Goal: Information Seeking & Learning: Compare options

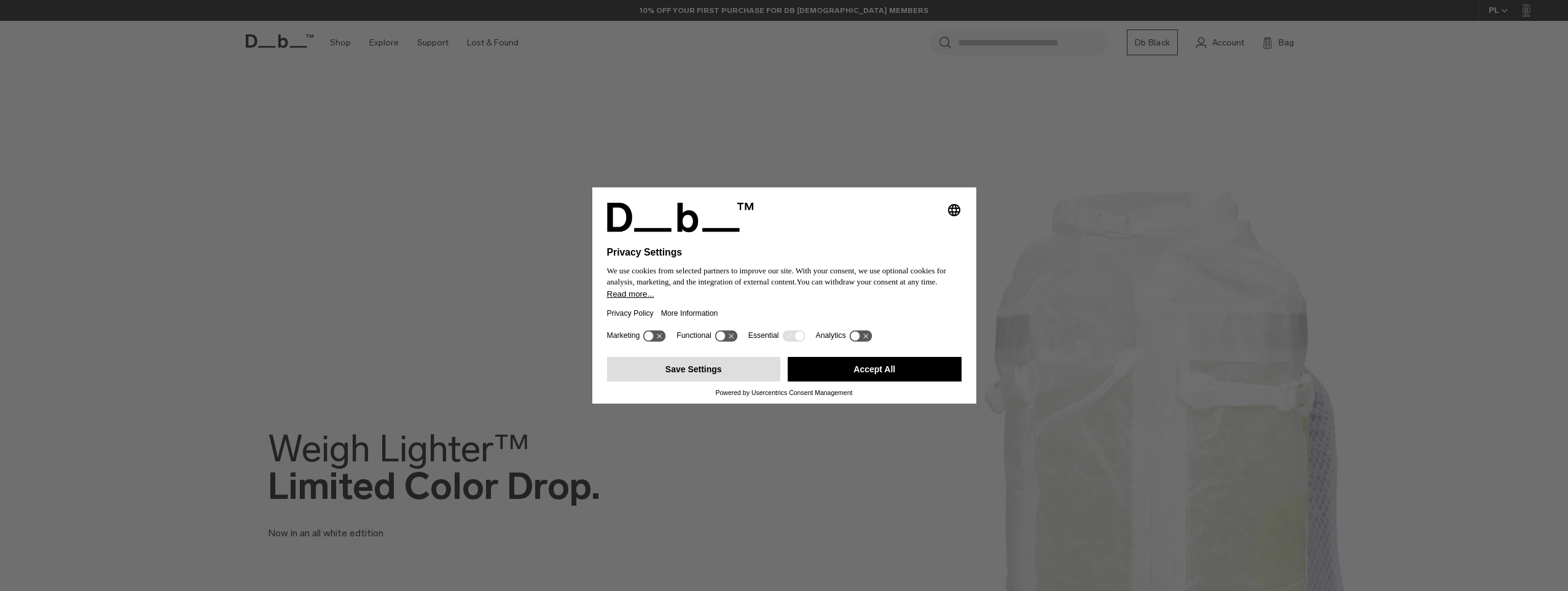
click at [748, 368] on button "Save Settings" at bounding box center [693, 369] width 174 height 25
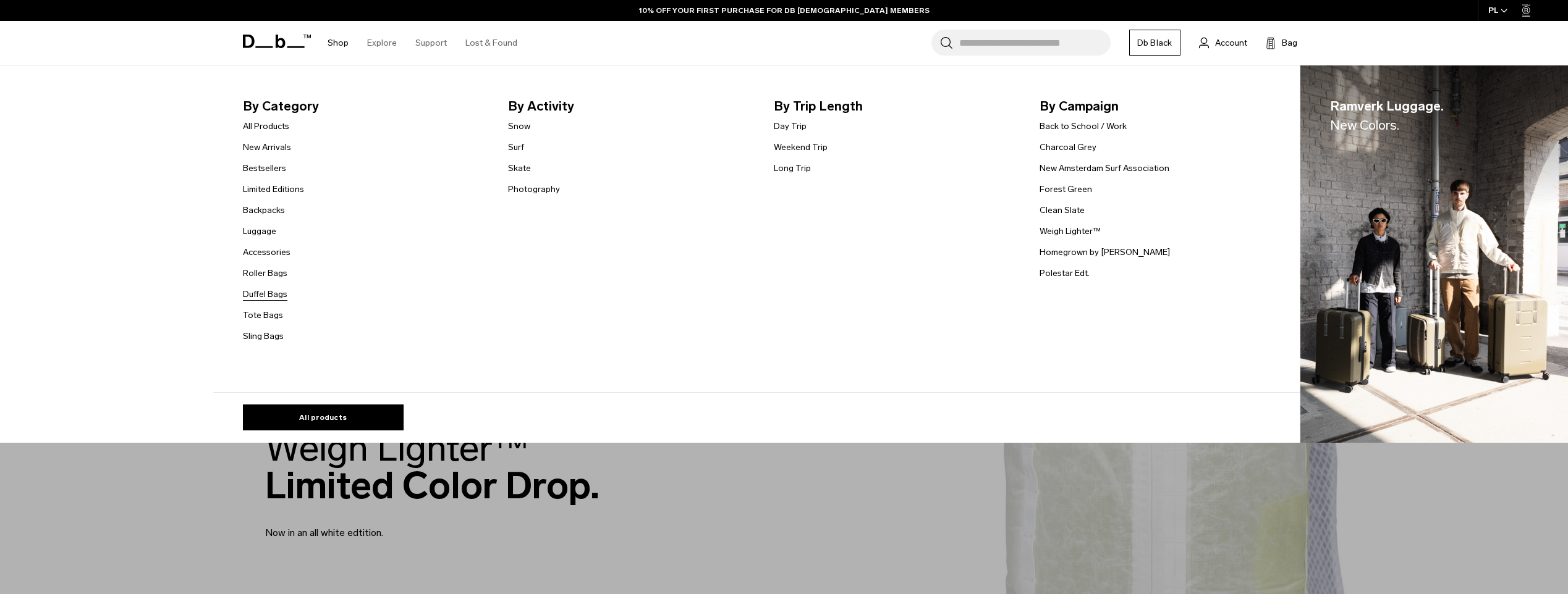
click at [264, 295] on link "Duffel Bags" at bounding box center [265, 294] width 44 height 13
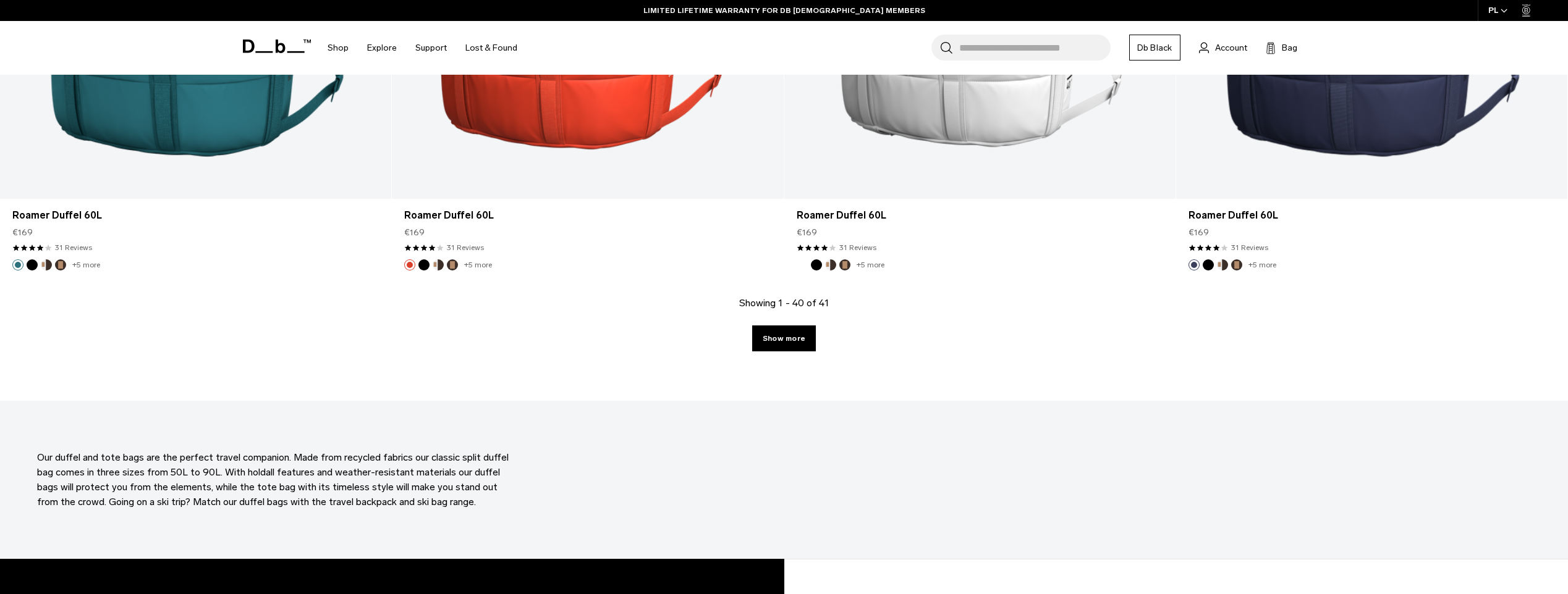
scroll to position [5621, 0]
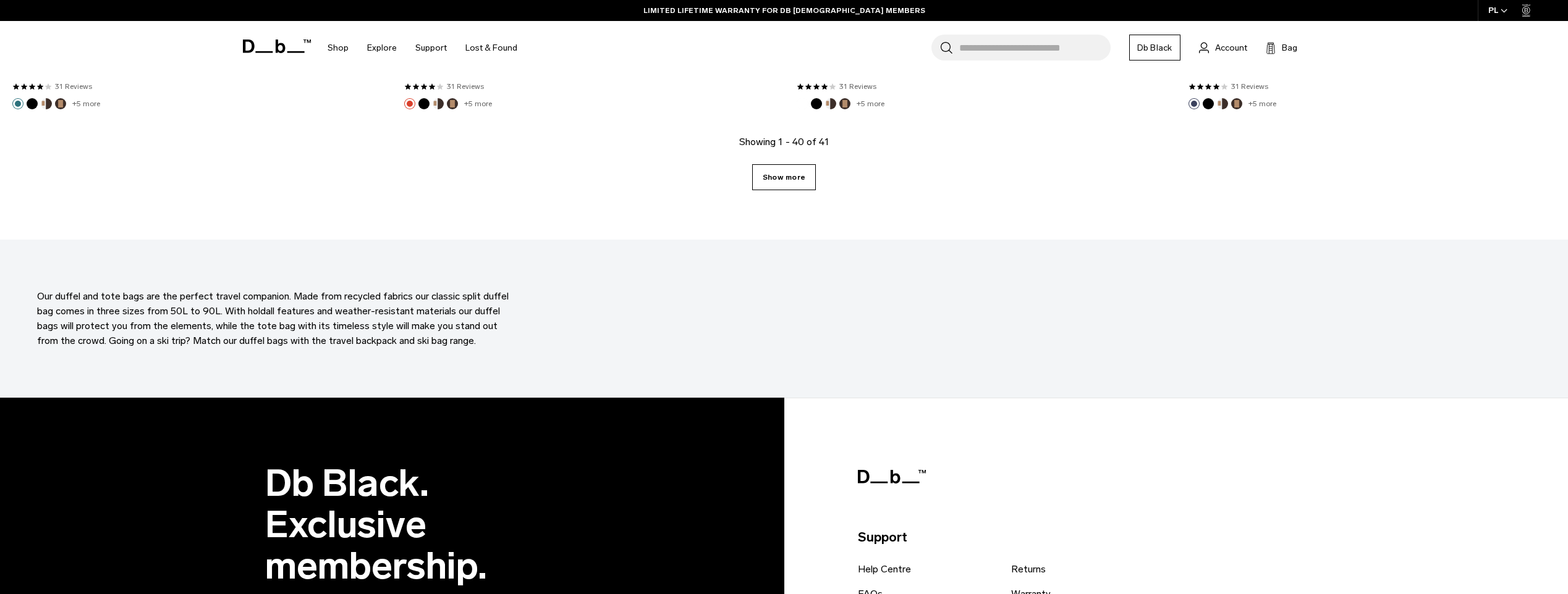
click at [807, 171] on link "Show more" at bounding box center [783, 177] width 64 height 26
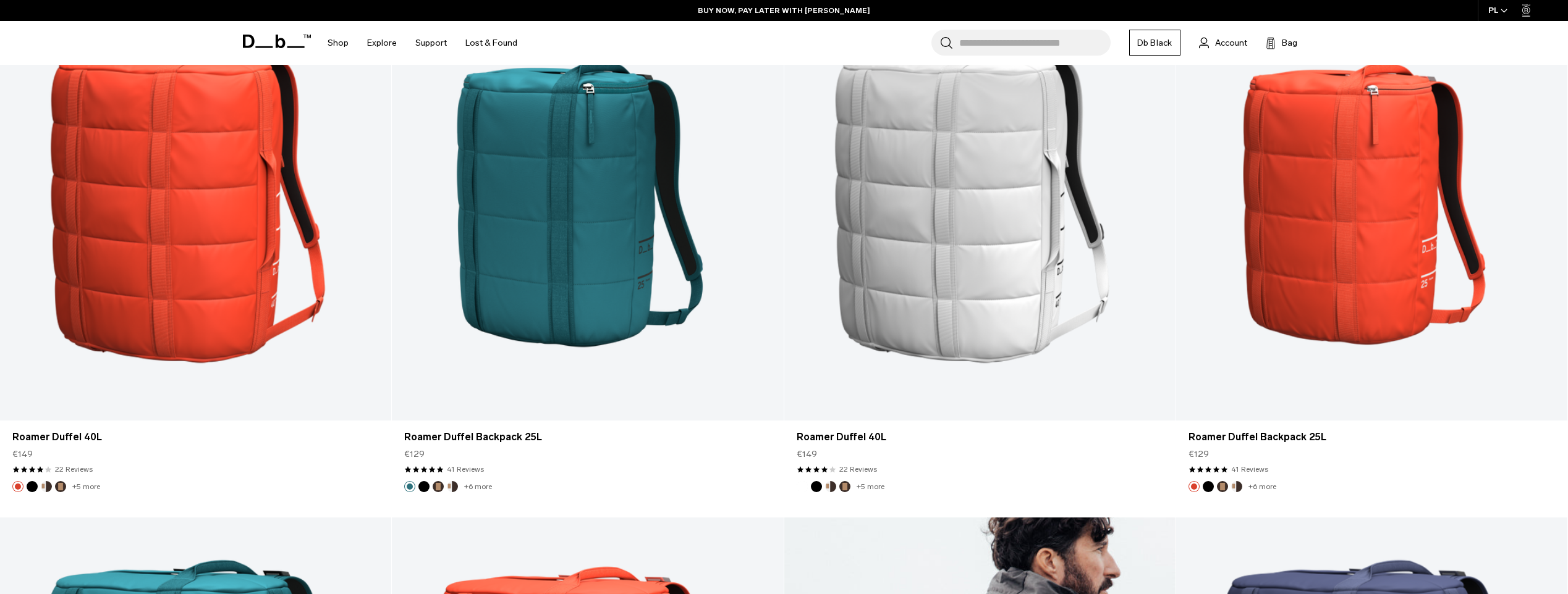
scroll to position [4691, 0]
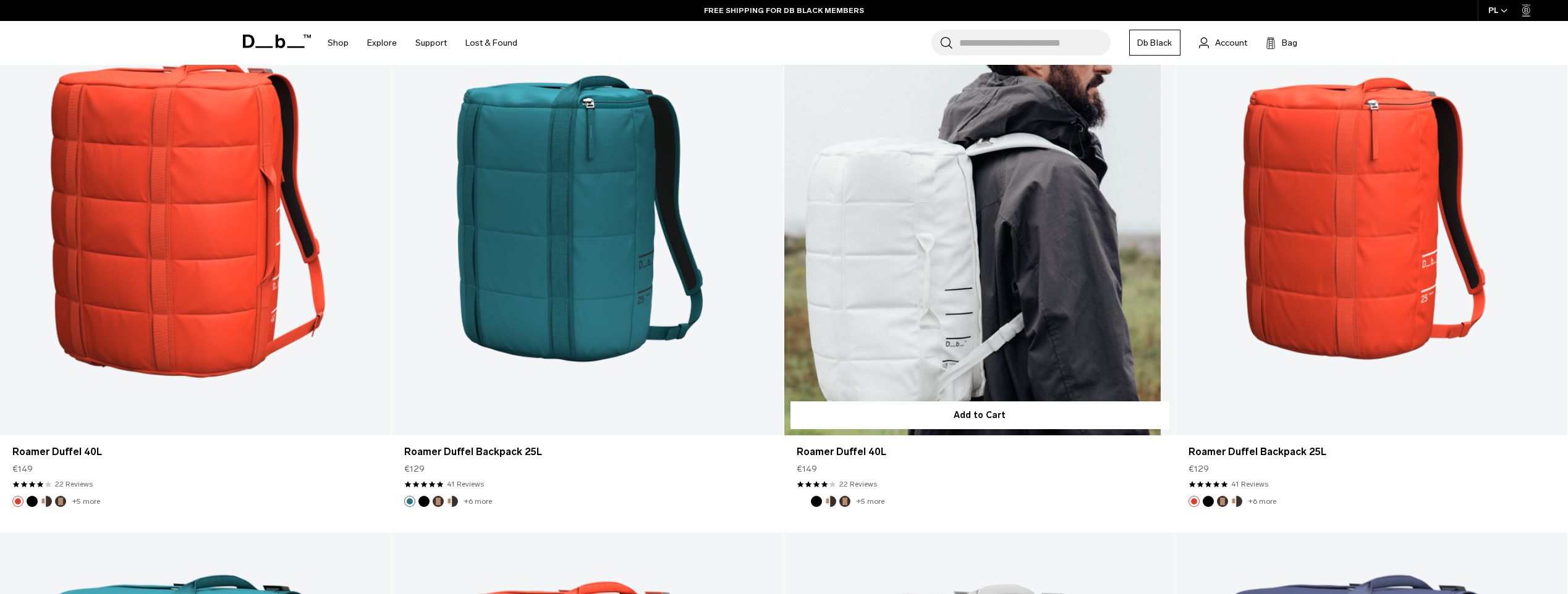
click at [884, 281] on link "Roamer Duffel 40L" at bounding box center [980, 218] width 391 height 435
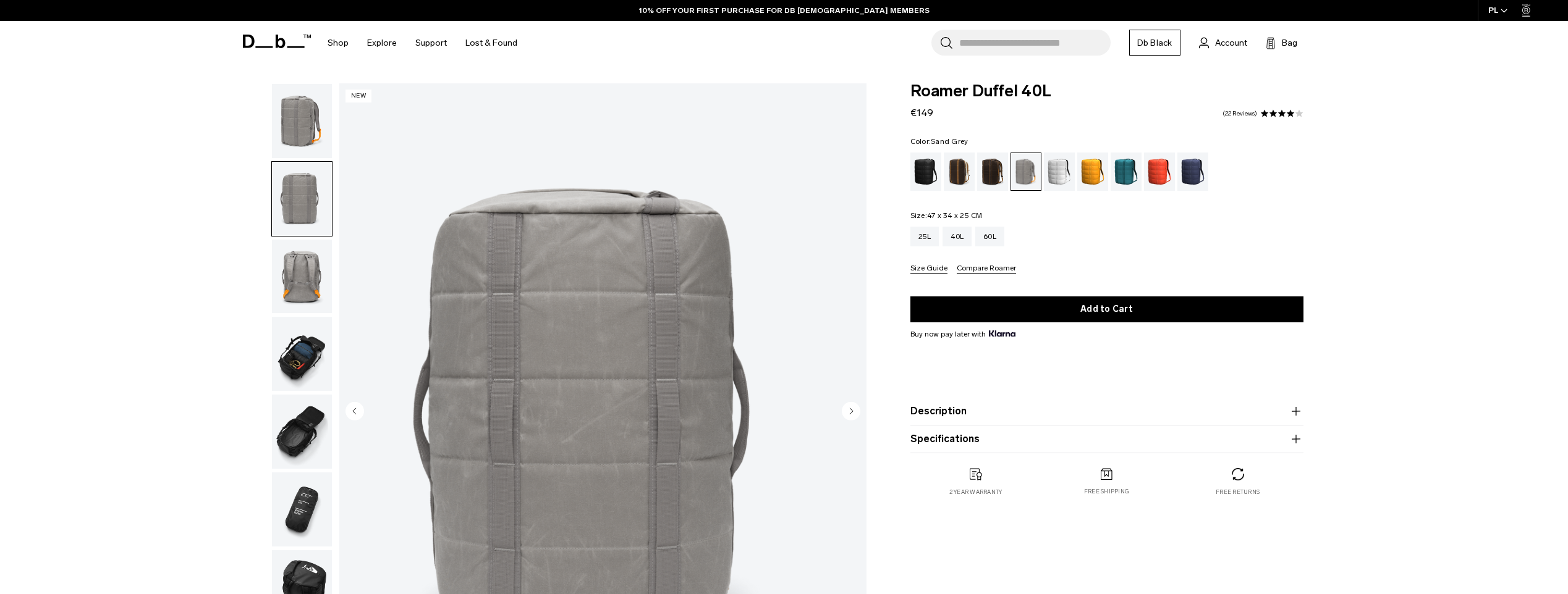
click at [850, 402] on circle "Next slide" at bounding box center [851, 411] width 19 height 19
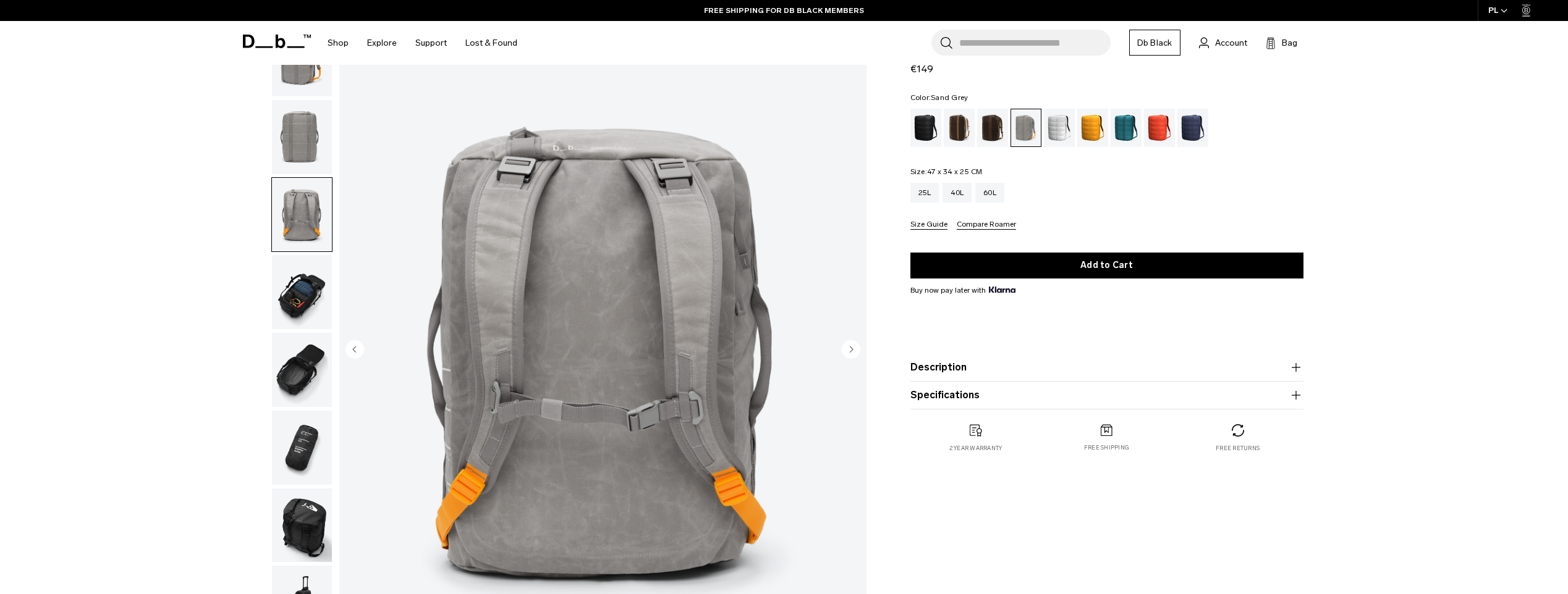
click at [850, 354] on circle "Next slide" at bounding box center [851, 349] width 19 height 19
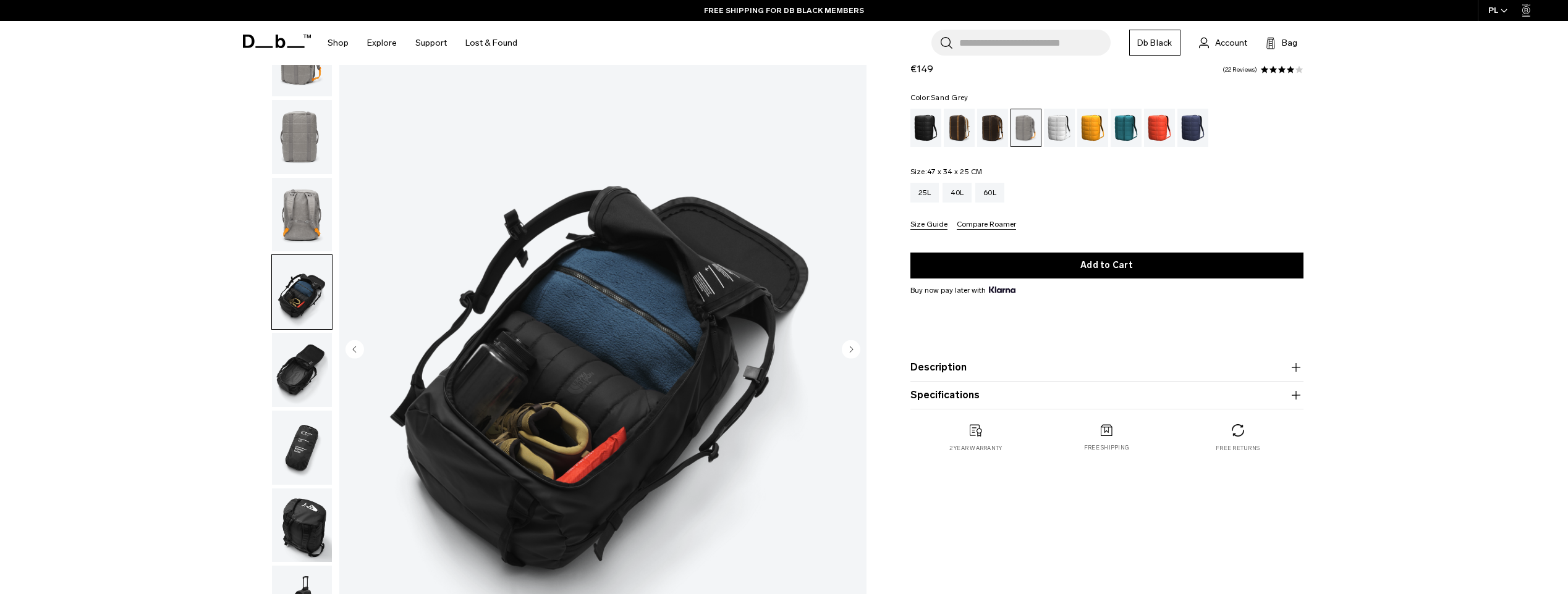
click at [850, 354] on circle "Next slide" at bounding box center [851, 349] width 19 height 19
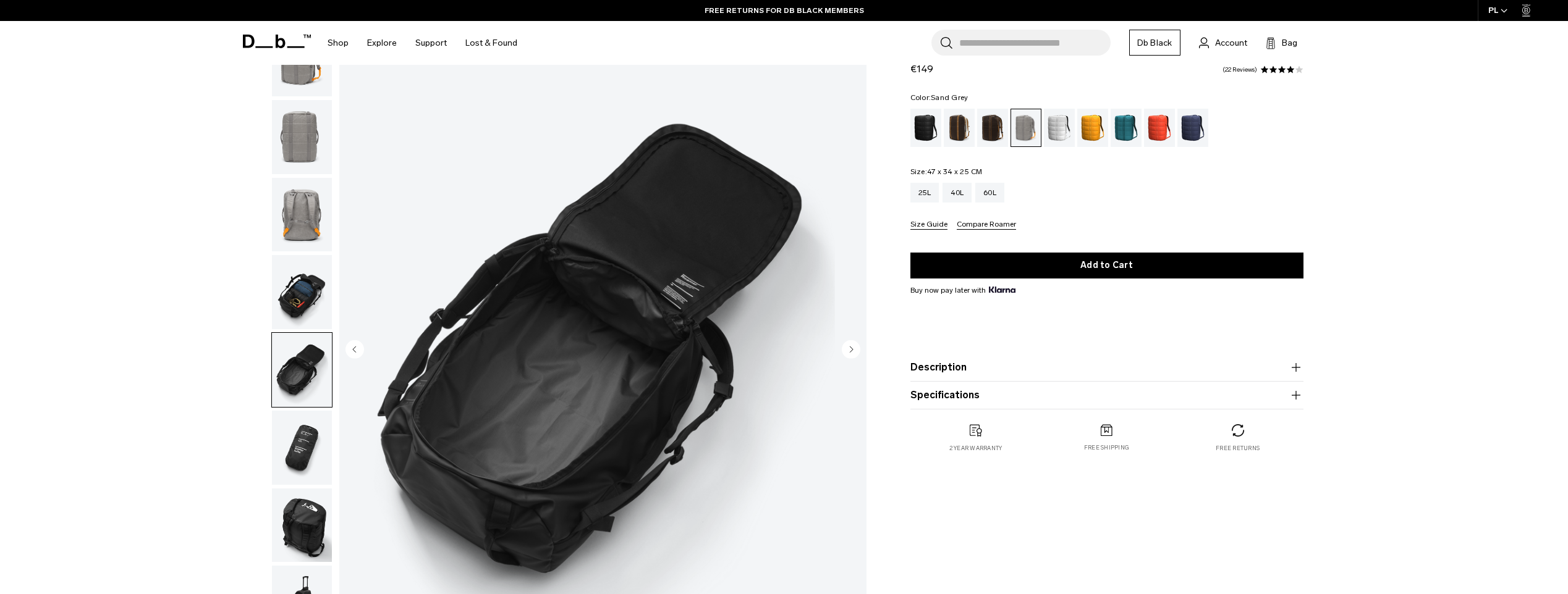
click at [850, 354] on circle "Next slide" at bounding box center [851, 349] width 19 height 19
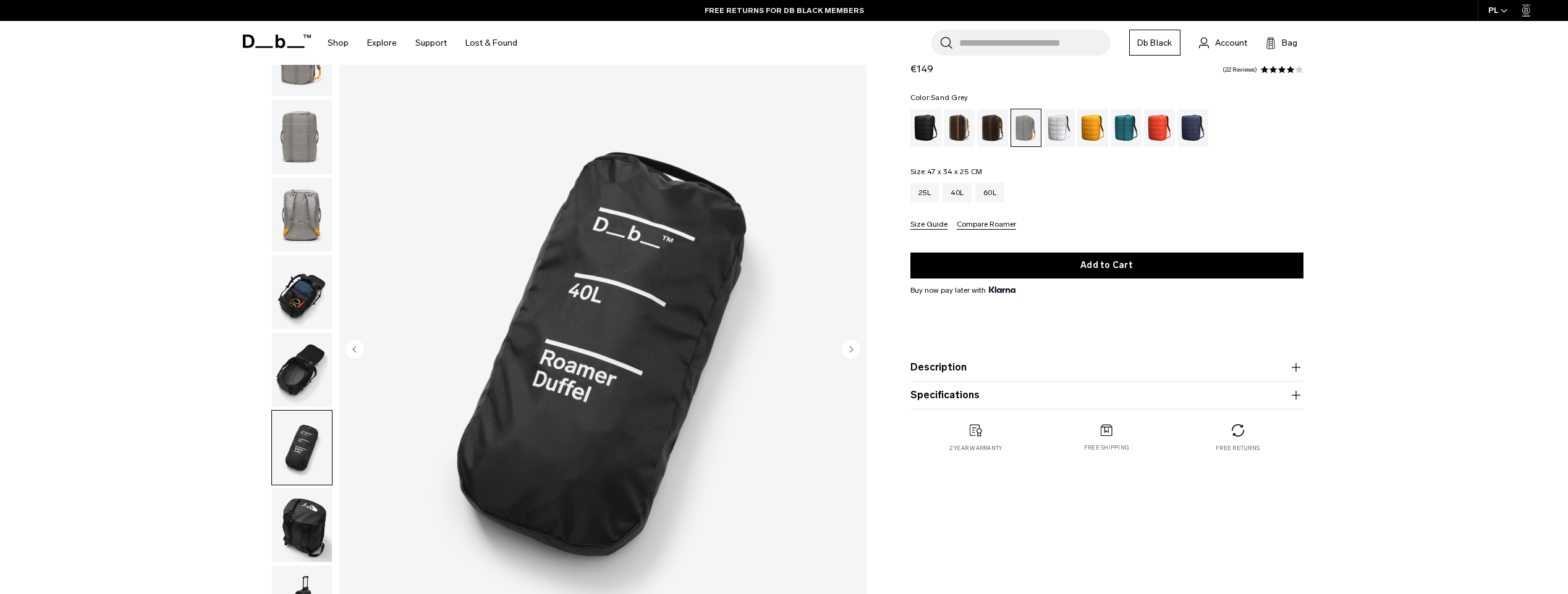
click at [850, 354] on circle "Next slide" at bounding box center [851, 349] width 19 height 19
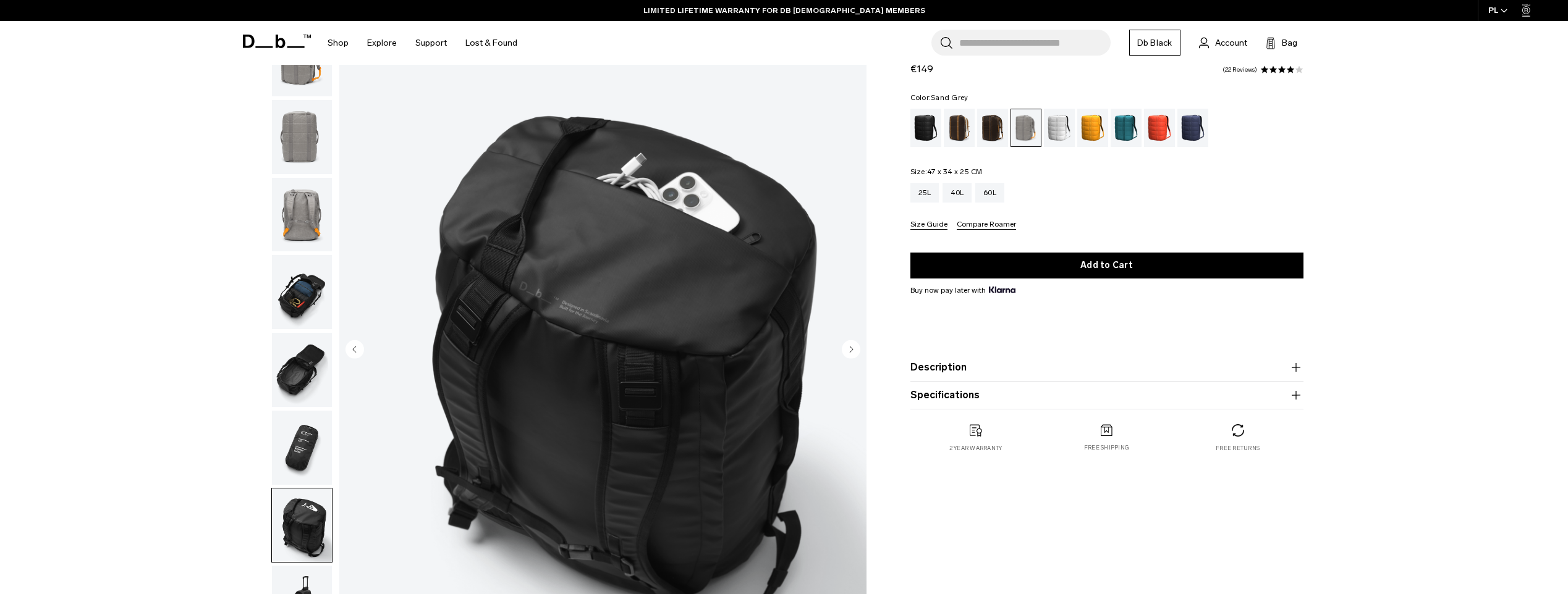
click at [850, 354] on circle "Next slide" at bounding box center [851, 349] width 19 height 19
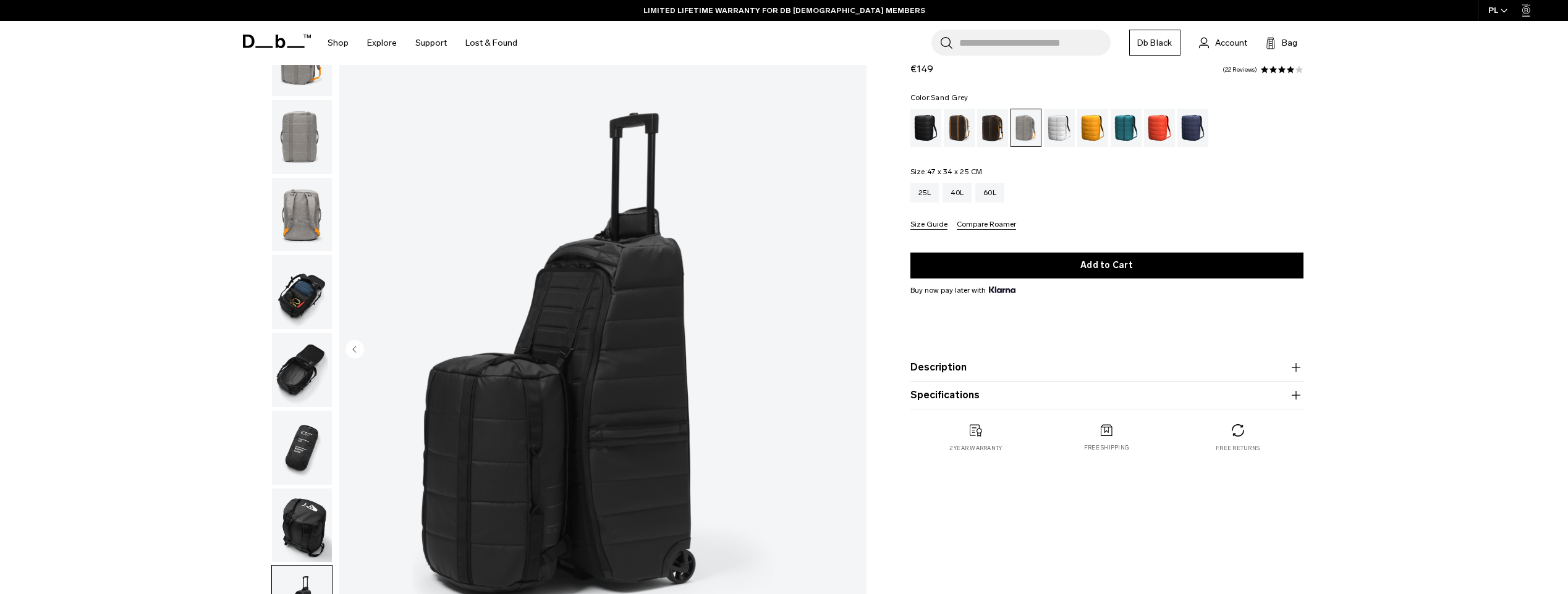
click at [850, 354] on img "8 / 8" at bounding box center [602, 350] width 527 height 658
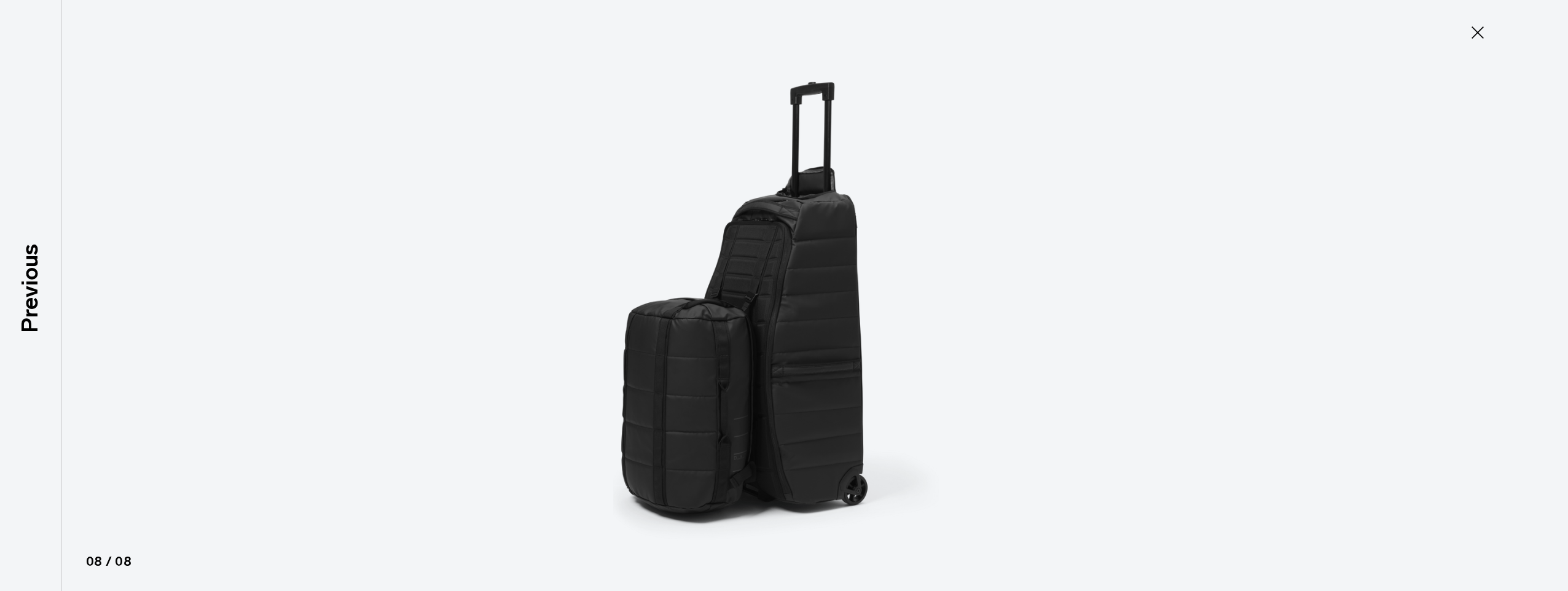
click at [1482, 29] on icon at bounding box center [1477, 33] width 20 height 20
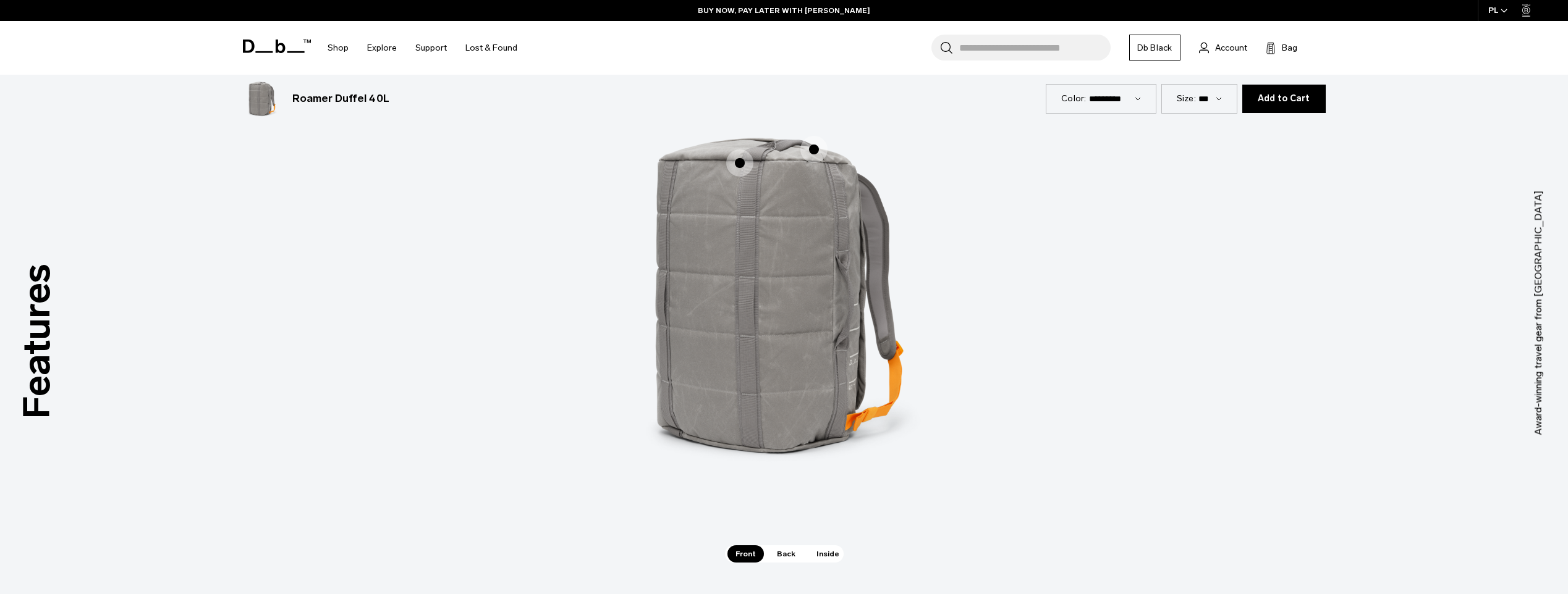
scroll to position [1791, 0]
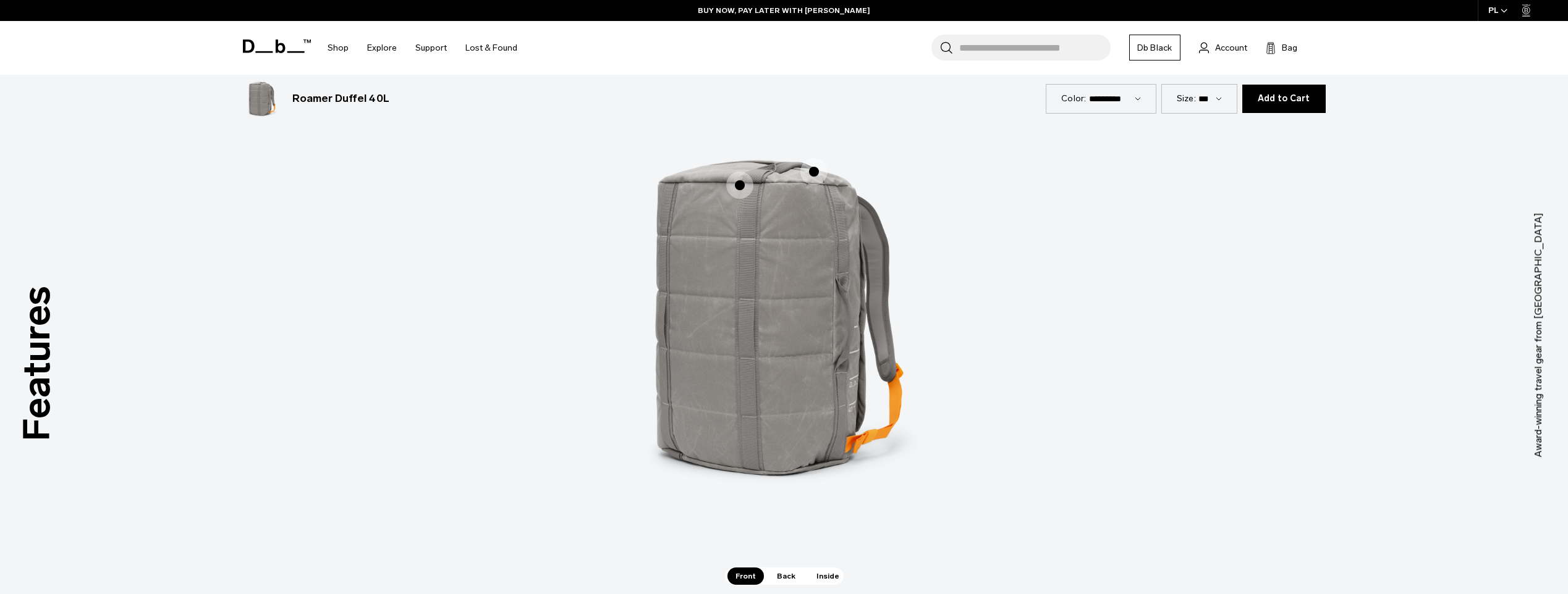
click at [781, 574] on span "Back" at bounding box center [786, 577] width 35 height 17
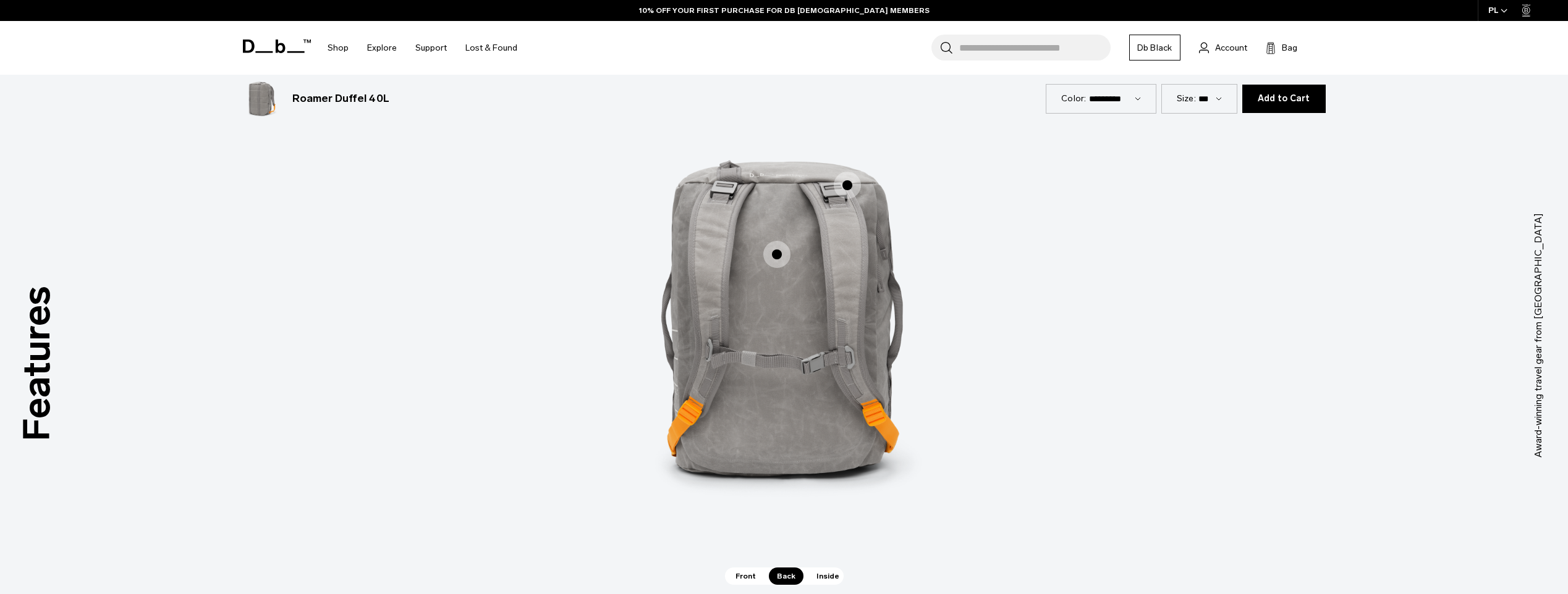
click at [815, 573] on span "Inside" at bounding box center [828, 577] width 39 height 17
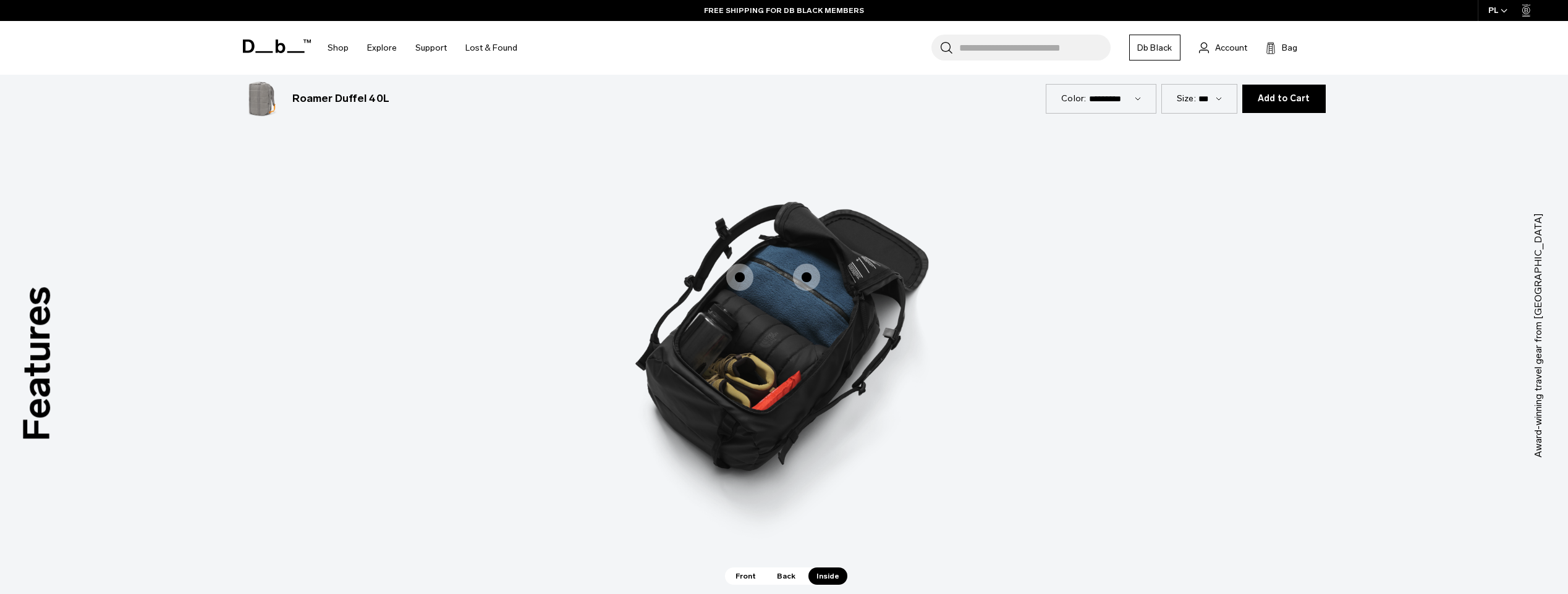
click at [744, 279] on span "3 / 3" at bounding box center [740, 277] width 27 height 27
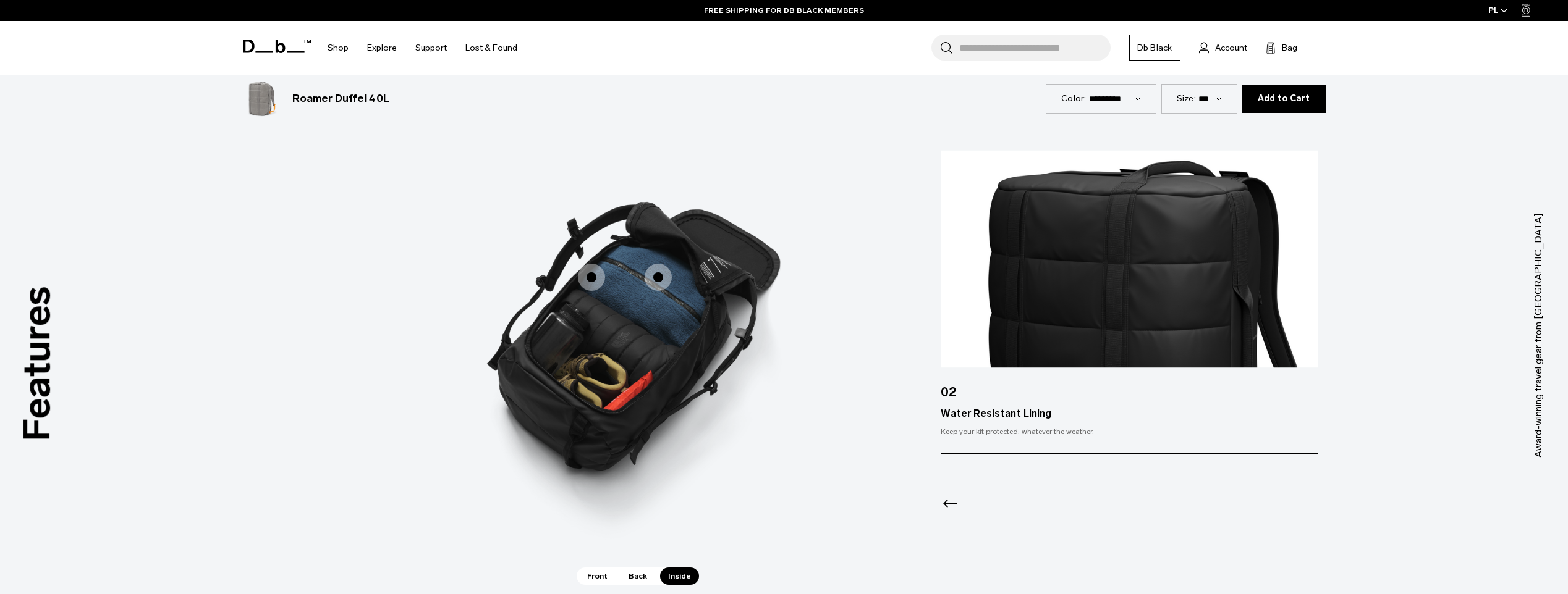
click at [659, 276] on span "3 / 3" at bounding box center [658, 277] width 27 height 27
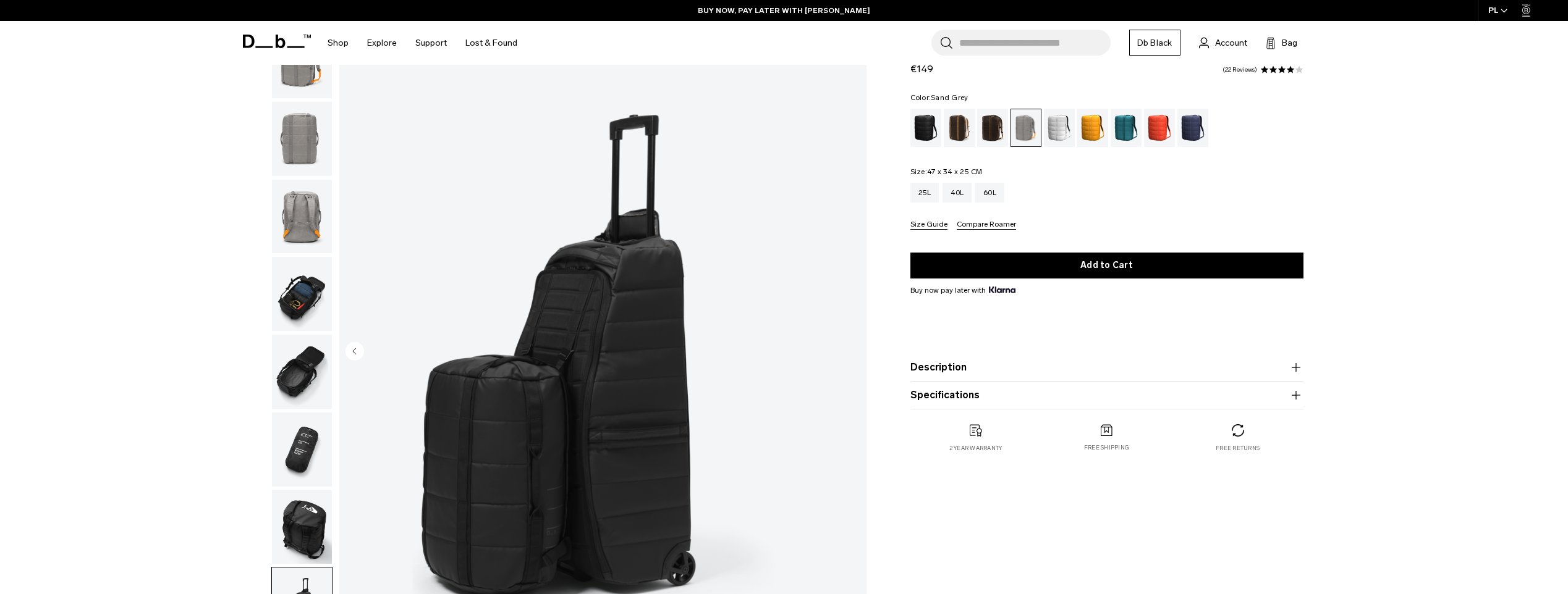
scroll to position [0, 0]
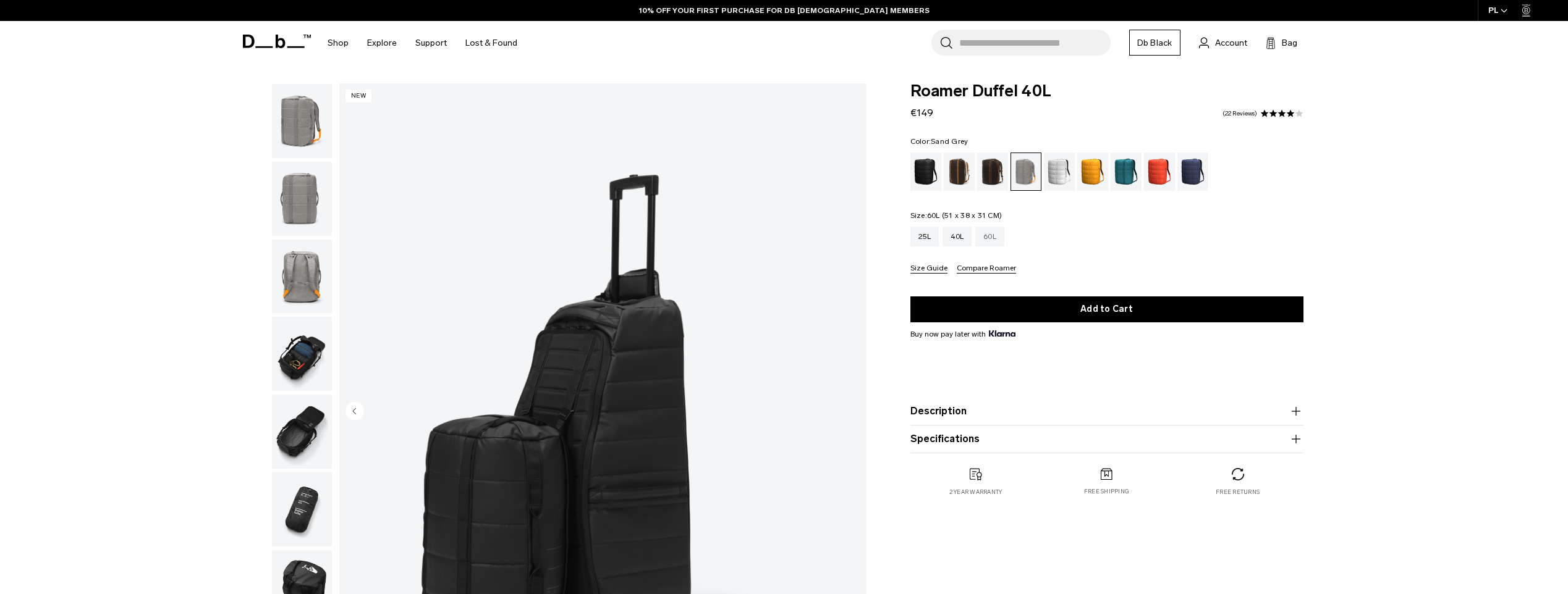
click at [982, 245] on div "60L" at bounding box center [989, 236] width 29 height 20
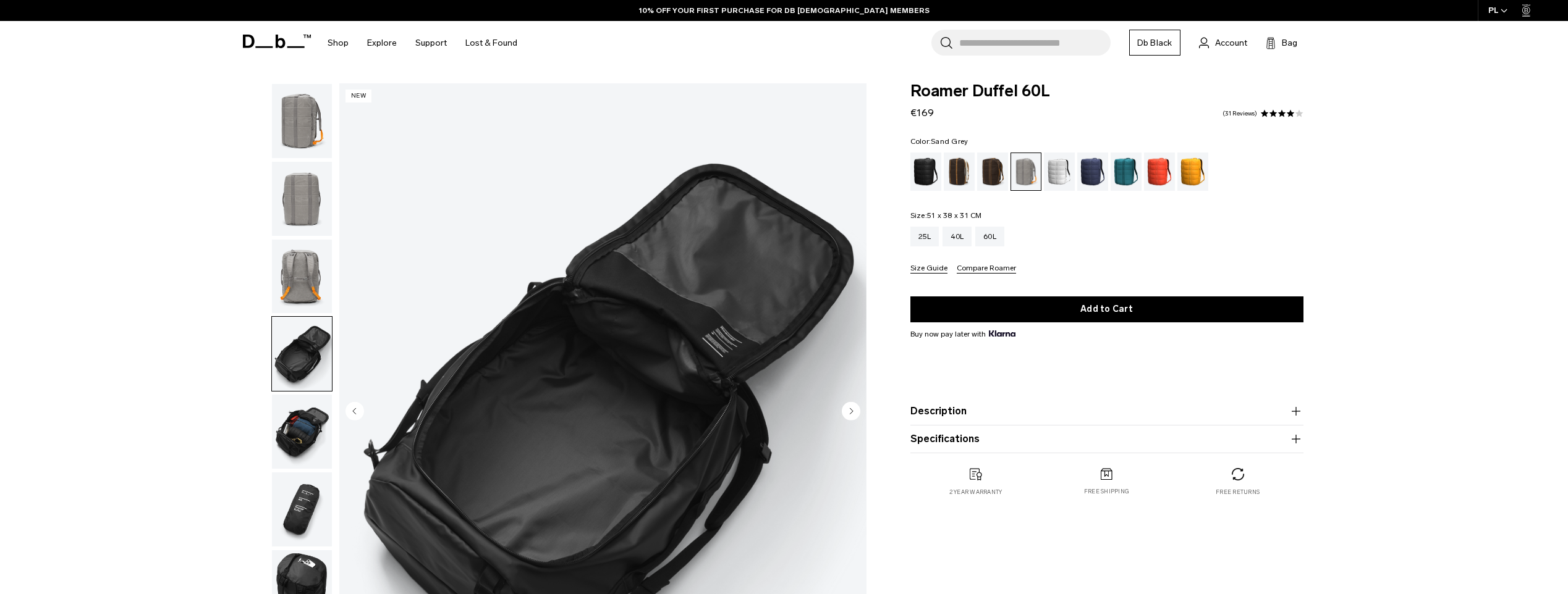
click at [848, 411] on circle "Next slide" at bounding box center [851, 411] width 19 height 19
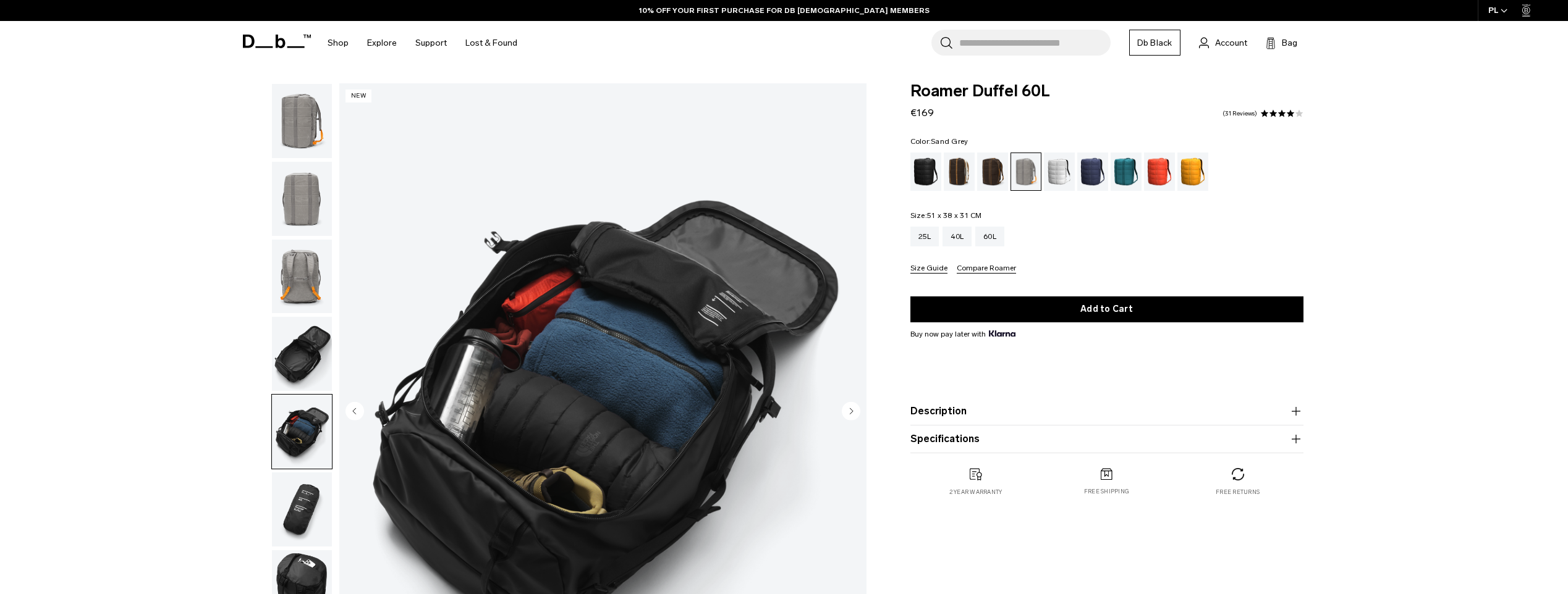
click at [848, 411] on circle "Next slide" at bounding box center [851, 411] width 19 height 19
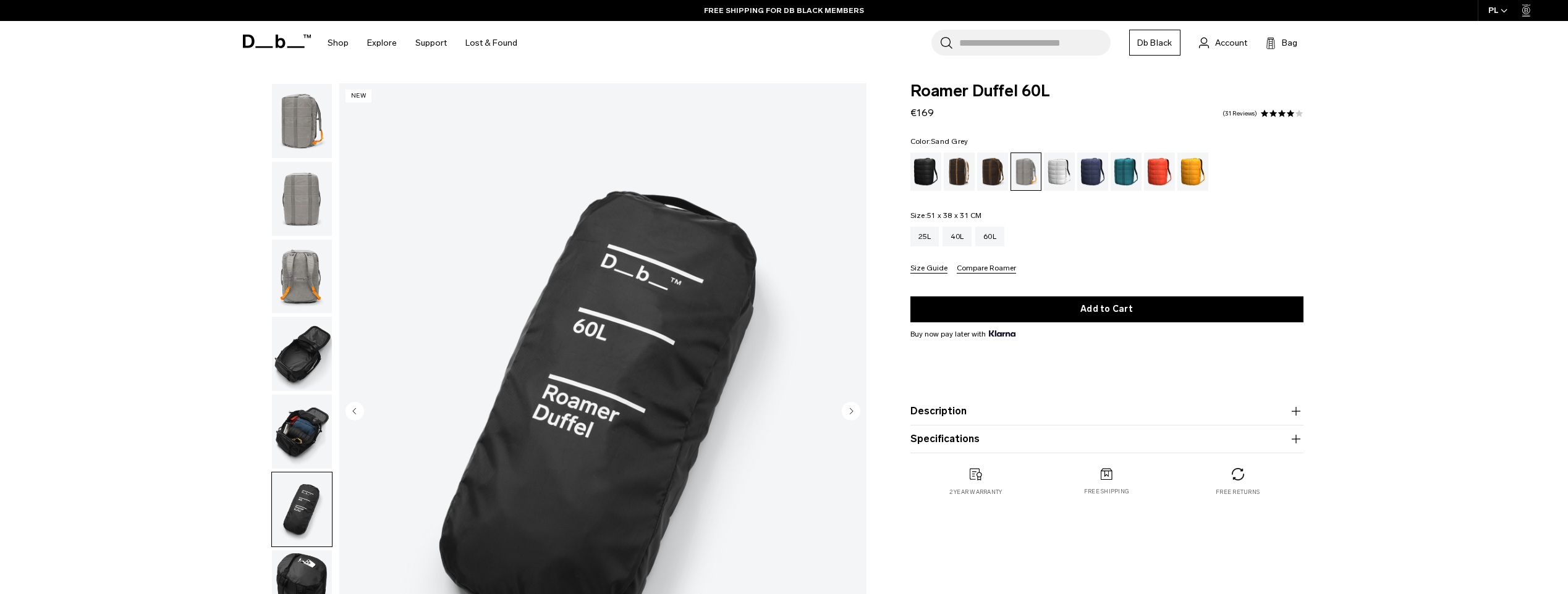
click at [848, 411] on circle "Next slide" at bounding box center [851, 411] width 19 height 19
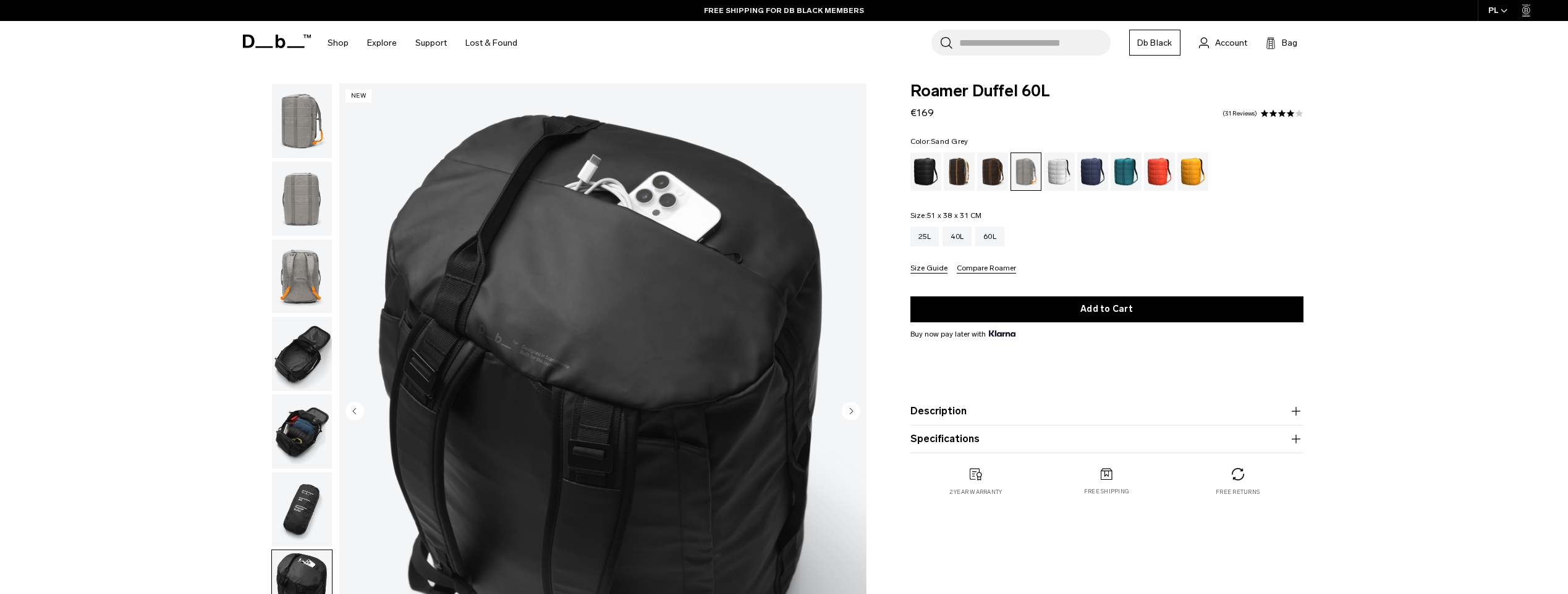
click at [848, 411] on circle "Next slide" at bounding box center [851, 411] width 19 height 19
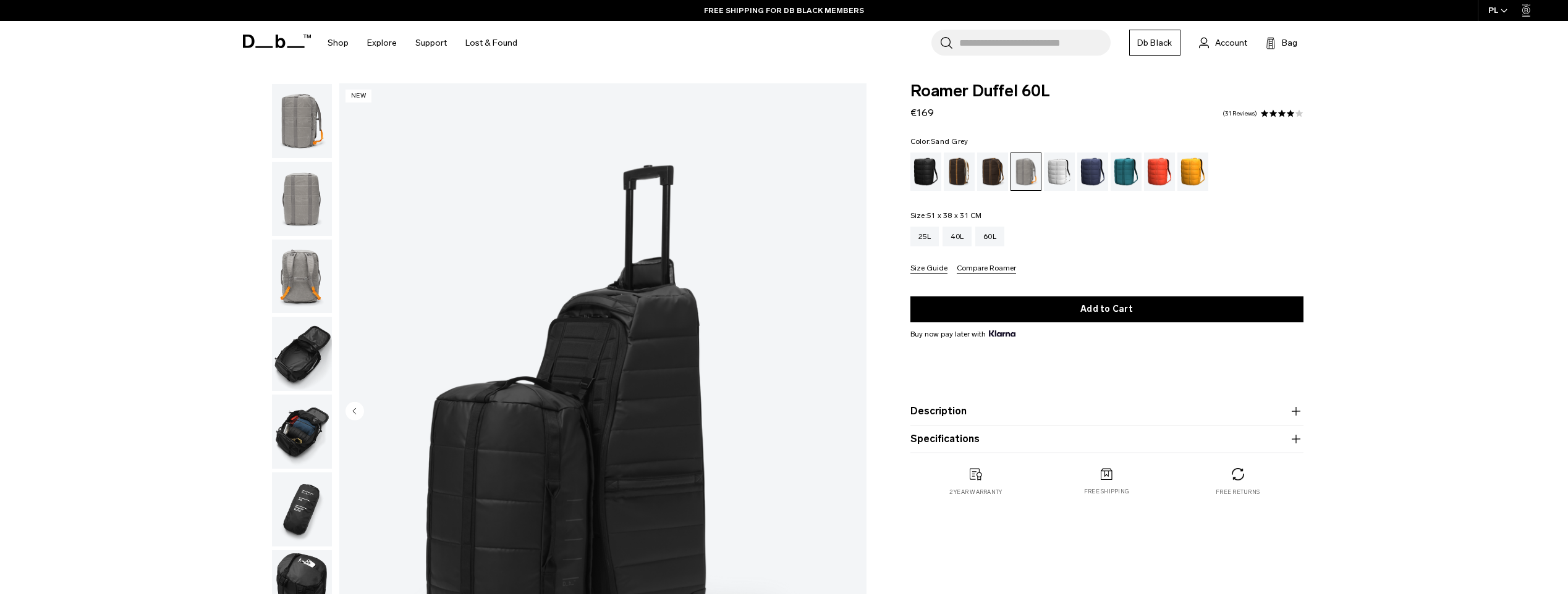
click at [848, 411] on img "8 / 8" at bounding box center [602, 413] width 527 height 658
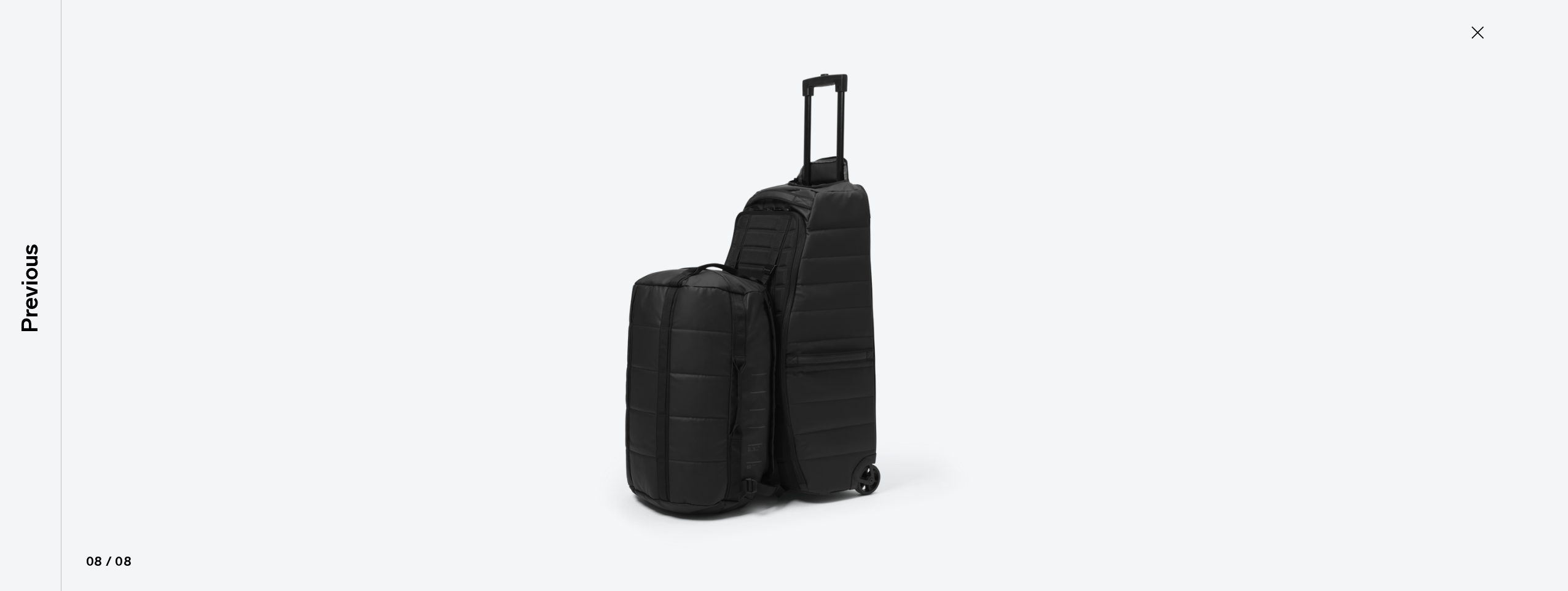
click at [1475, 27] on icon at bounding box center [1477, 33] width 20 height 20
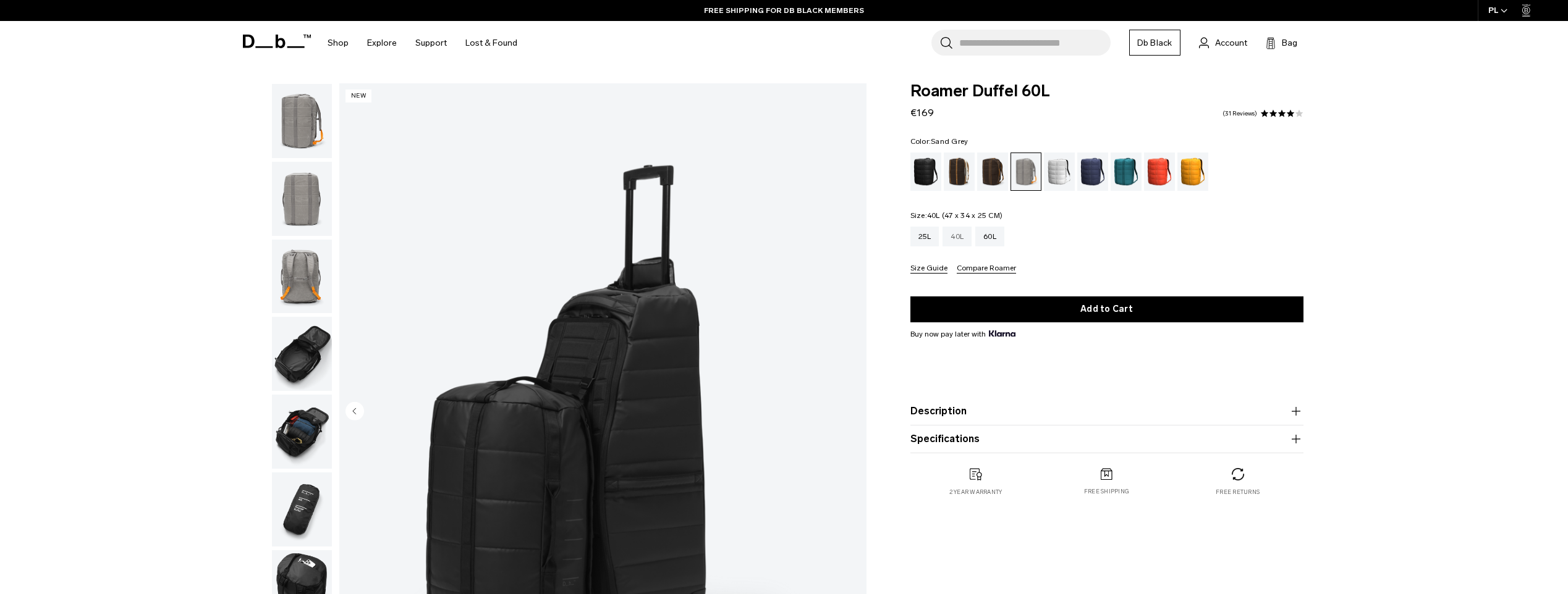
click at [950, 236] on div "40L" at bounding box center [957, 236] width 29 height 20
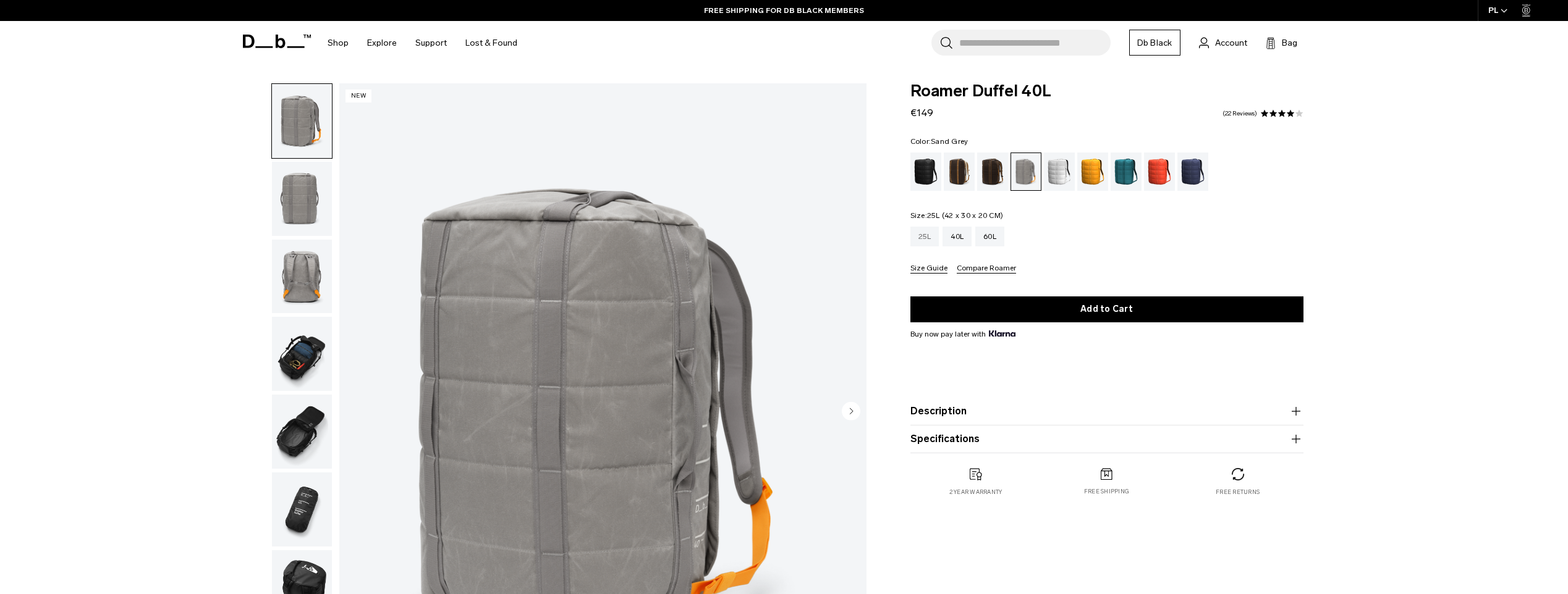
click at [927, 239] on div "25L" at bounding box center [925, 236] width 29 height 20
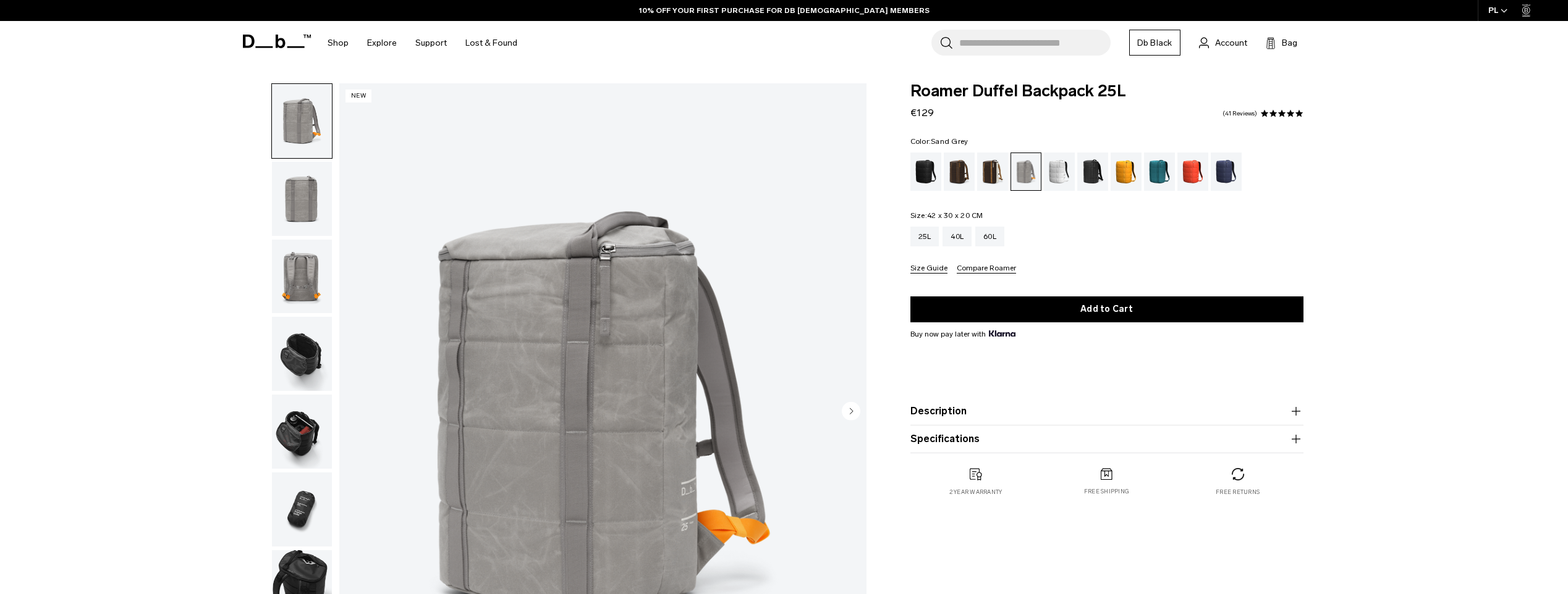
click at [850, 410] on icon "Next slide" at bounding box center [851, 411] width 3 height 5
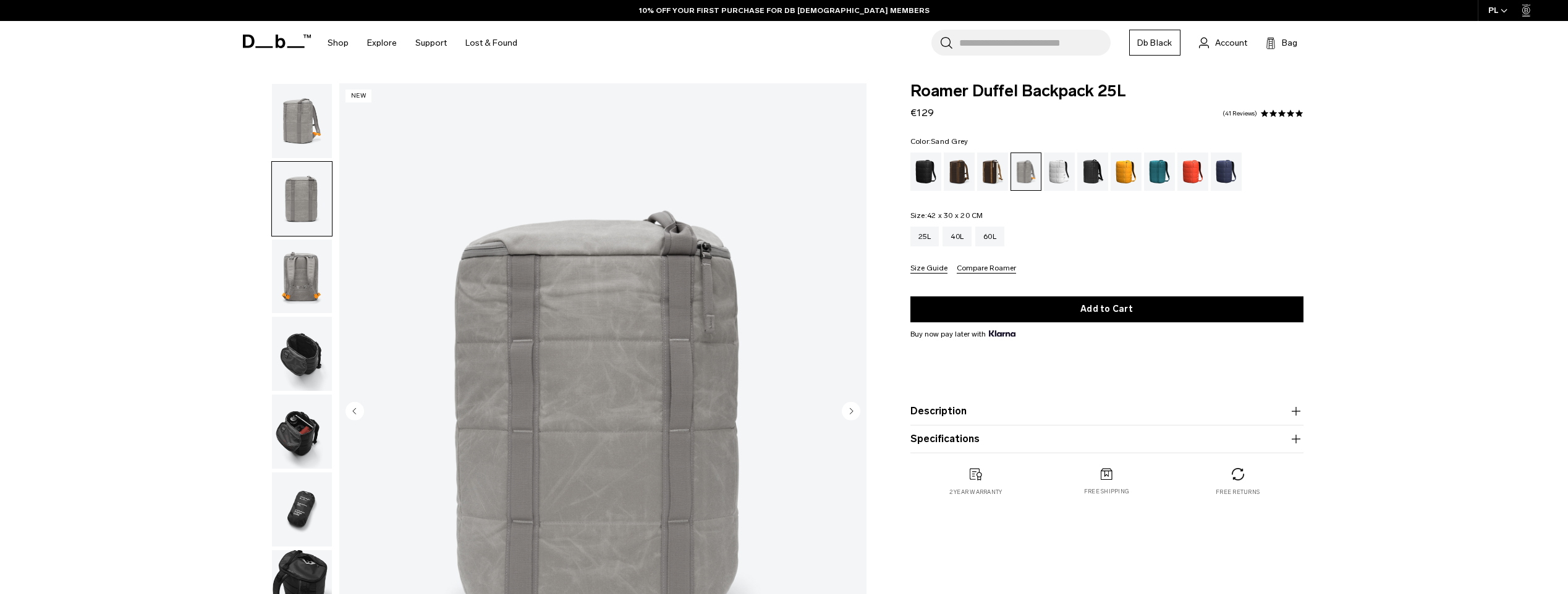
click at [850, 410] on icon "Next slide" at bounding box center [851, 411] width 3 height 5
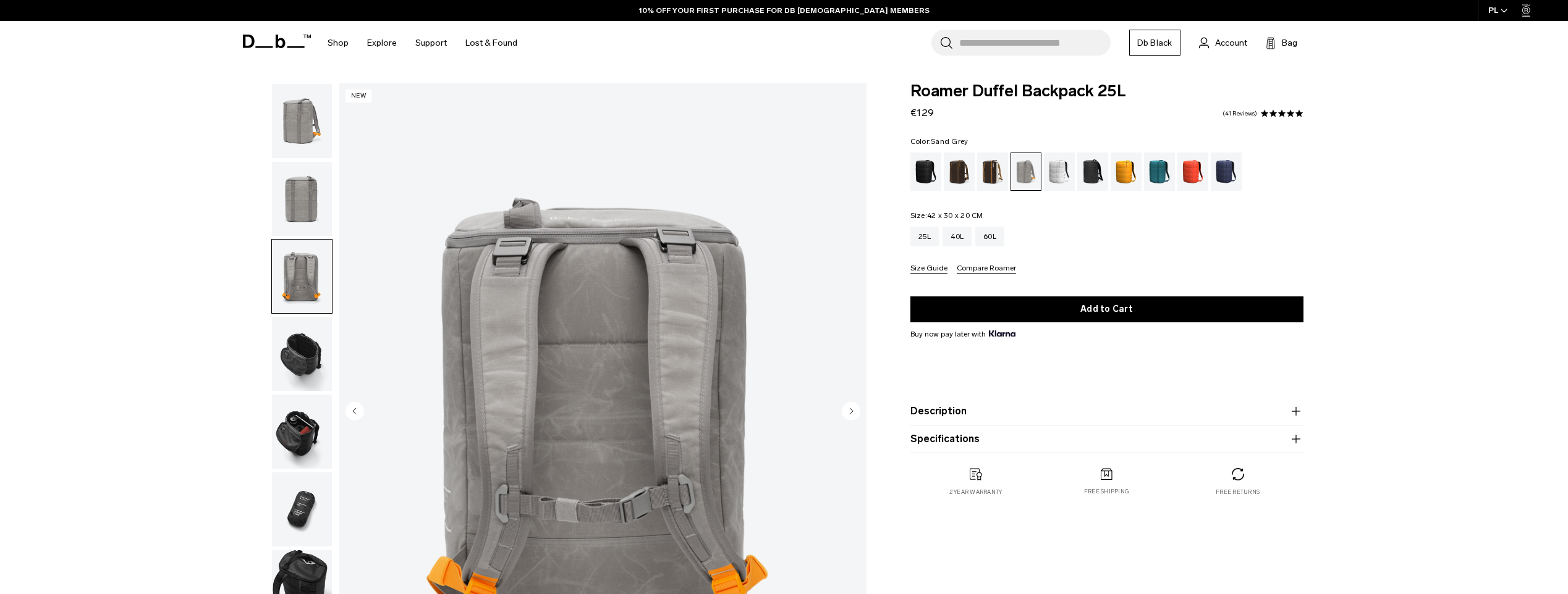
click at [850, 410] on icon "Next slide" at bounding box center [851, 411] width 3 height 5
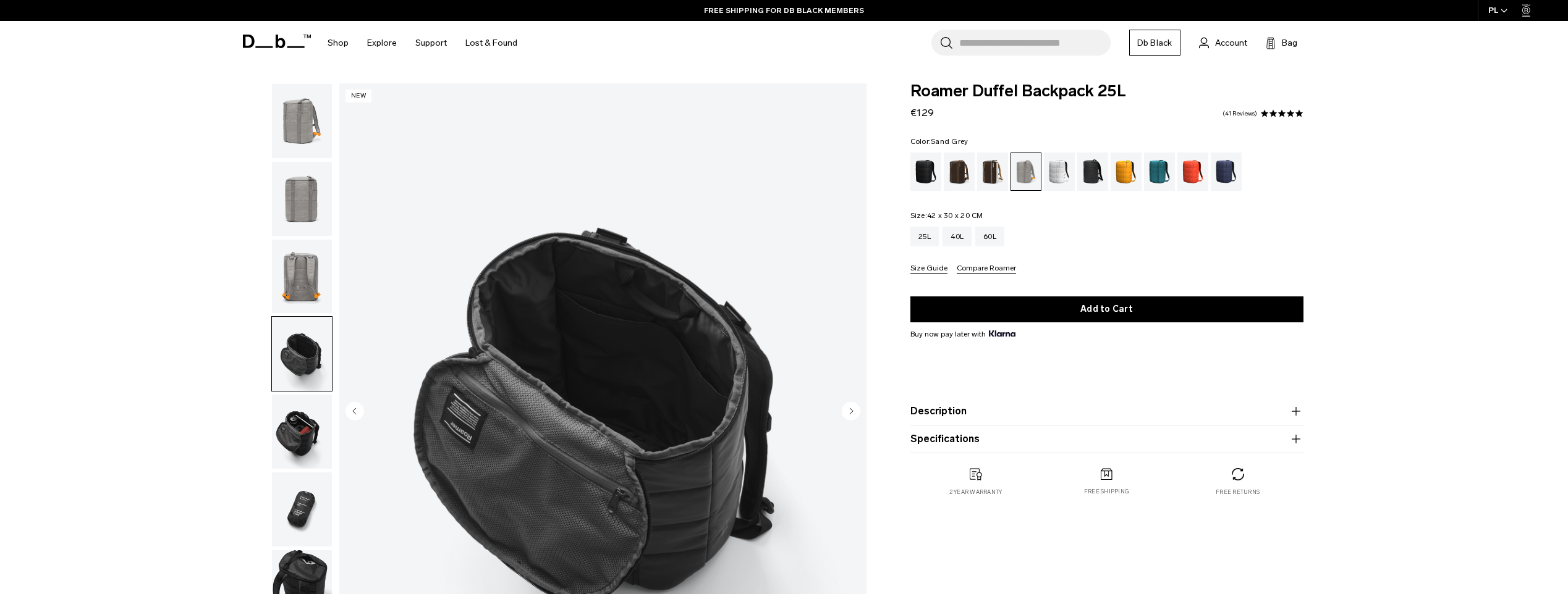
click at [850, 410] on icon "Next slide" at bounding box center [851, 411] width 3 height 5
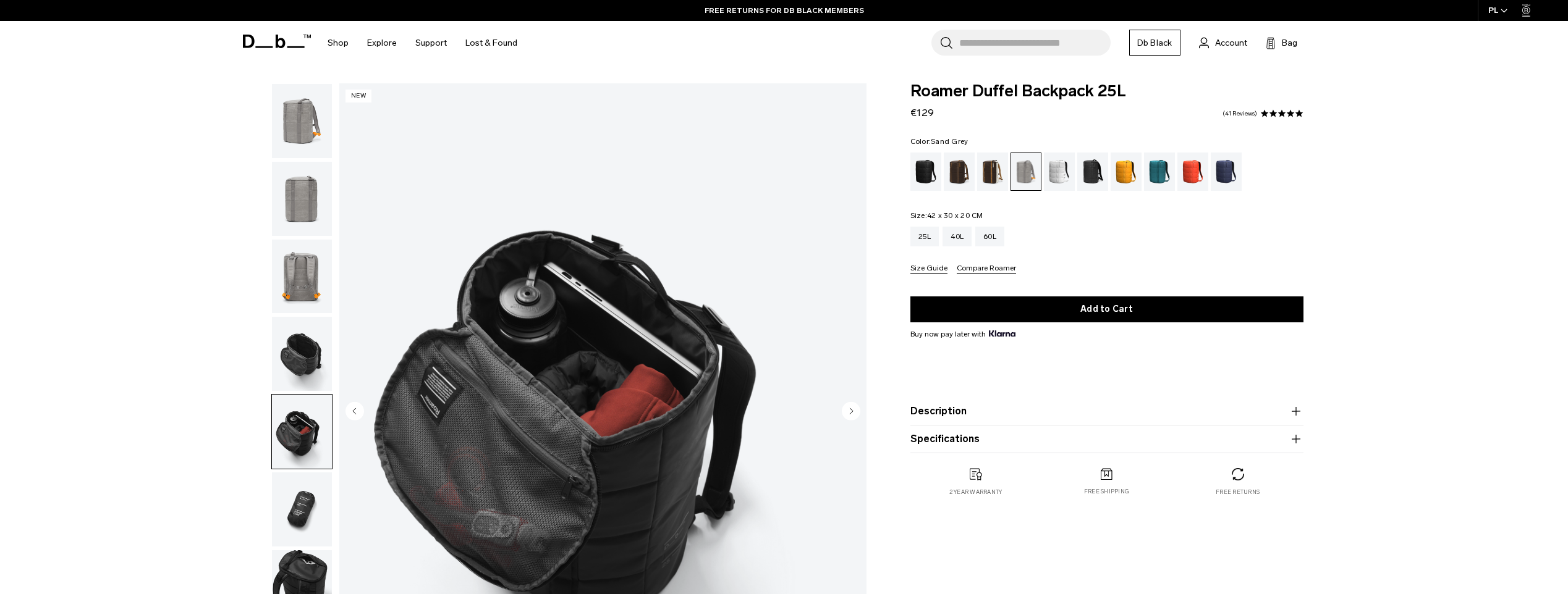
click at [850, 410] on icon "Next slide" at bounding box center [851, 411] width 3 height 5
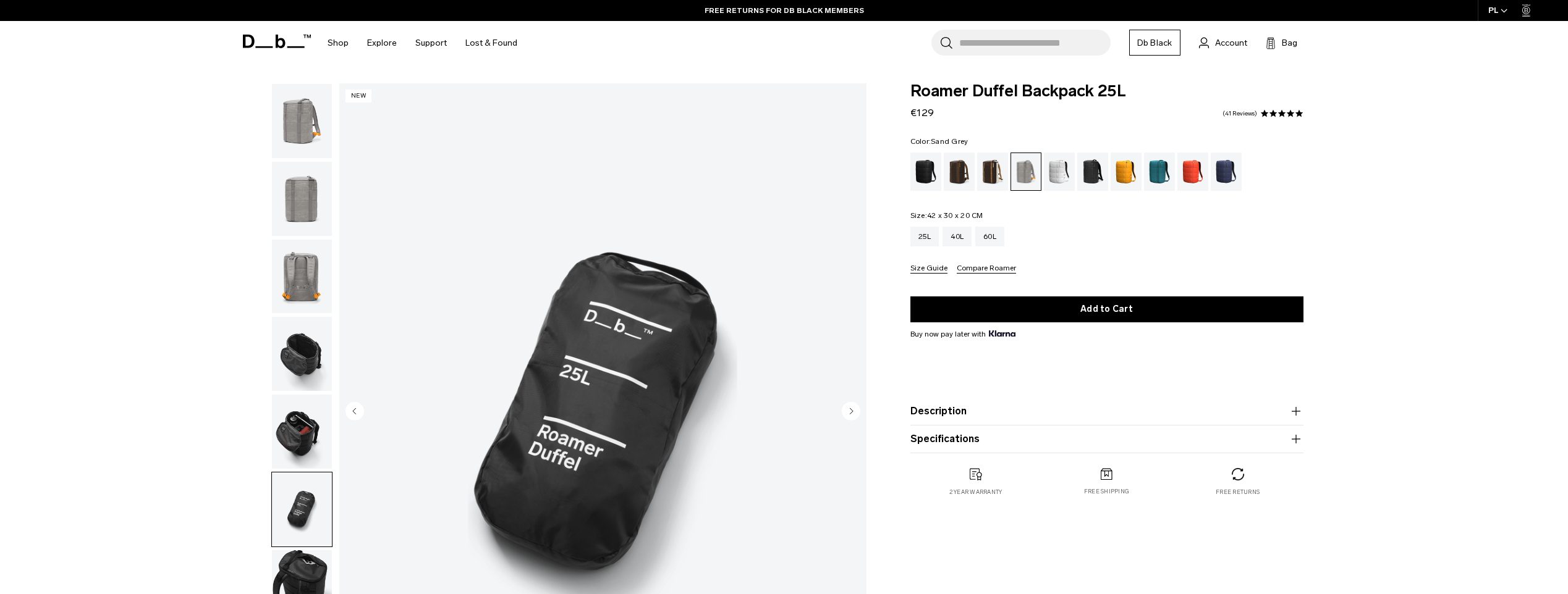
click at [850, 410] on icon "Next slide" at bounding box center [851, 411] width 3 height 5
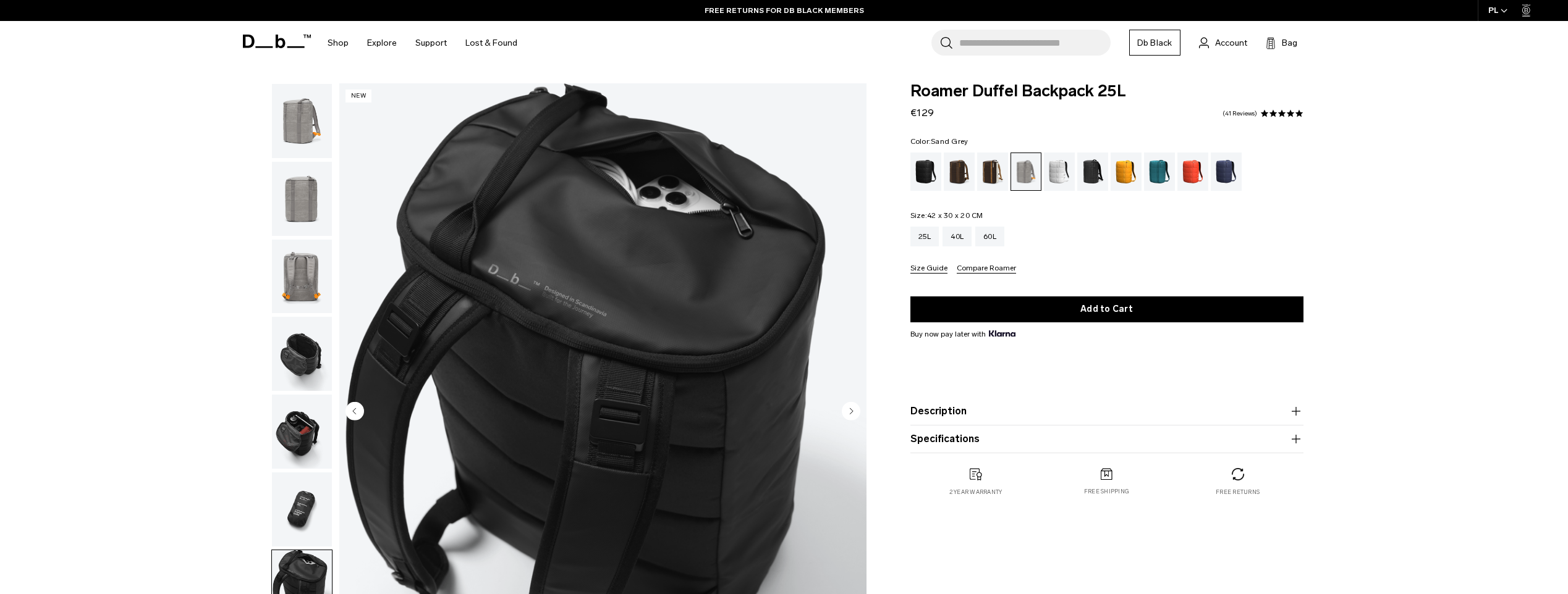
click at [850, 410] on icon "Next slide" at bounding box center [851, 411] width 3 height 5
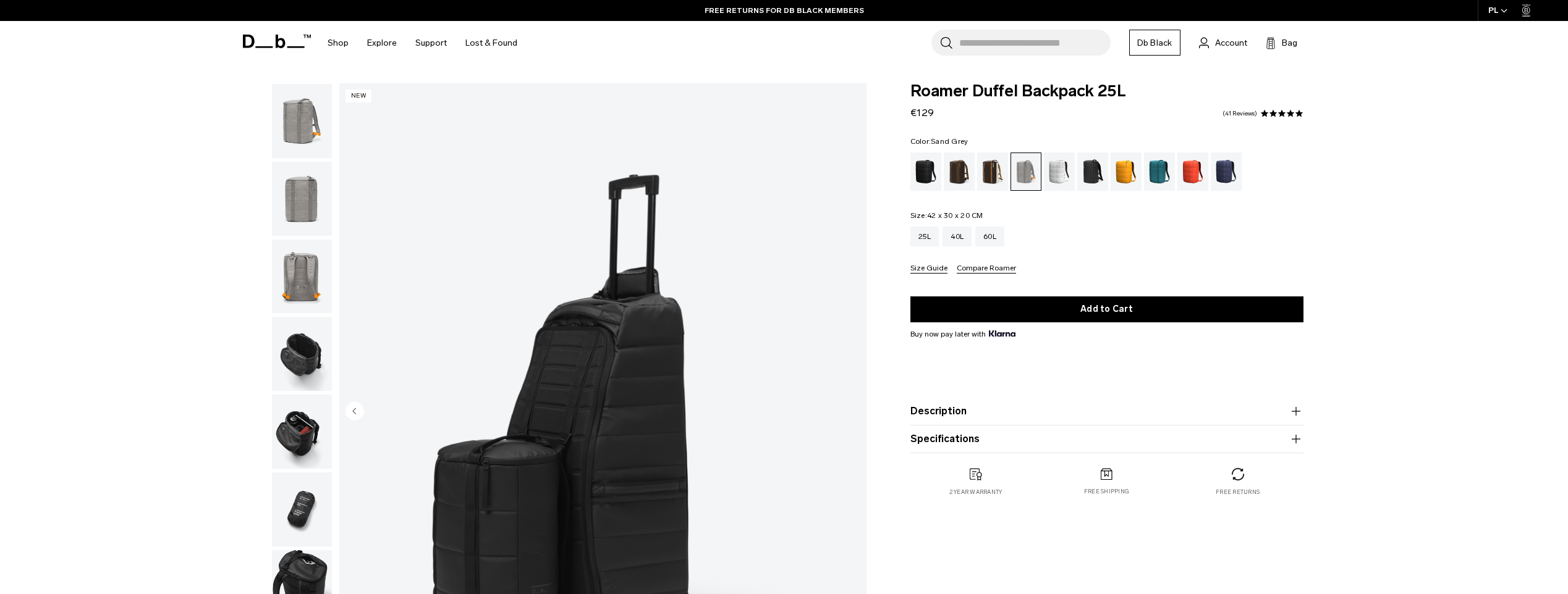
click at [850, 410] on img "8 / 8" at bounding box center [602, 413] width 527 height 658
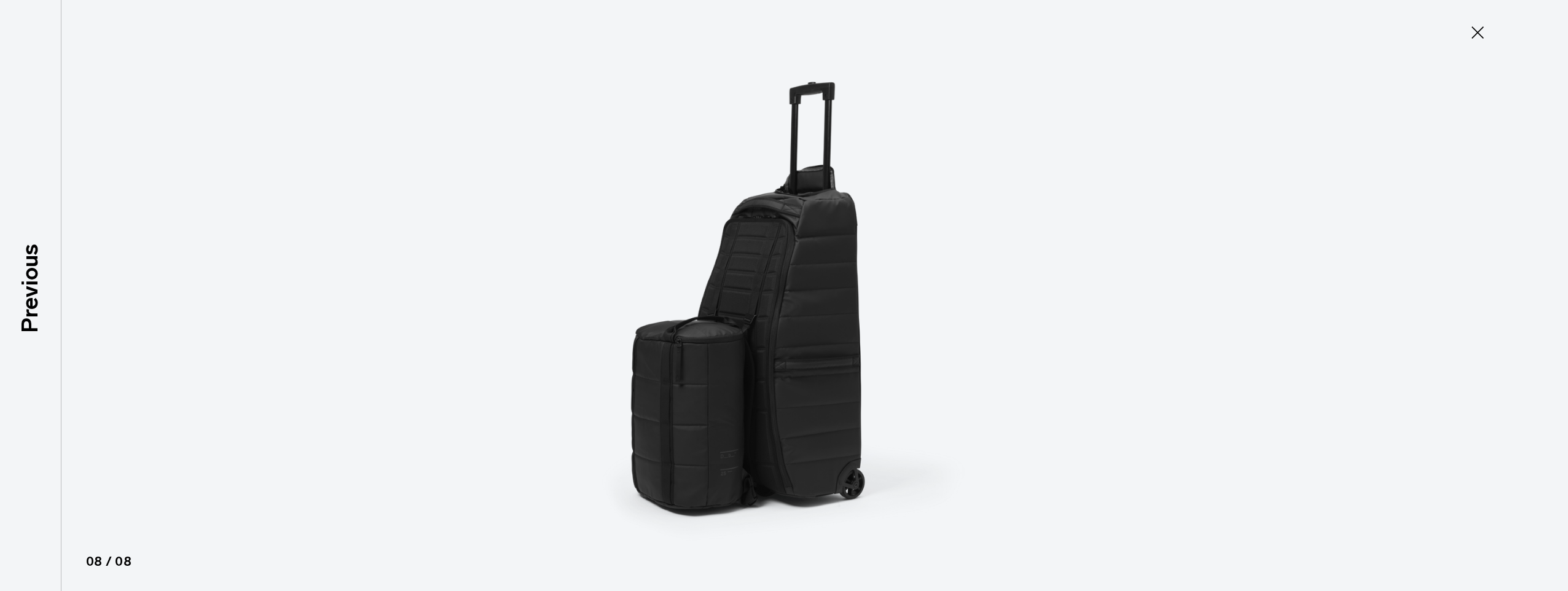
click at [1478, 32] on icon at bounding box center [1477, 33] width 12 height 12
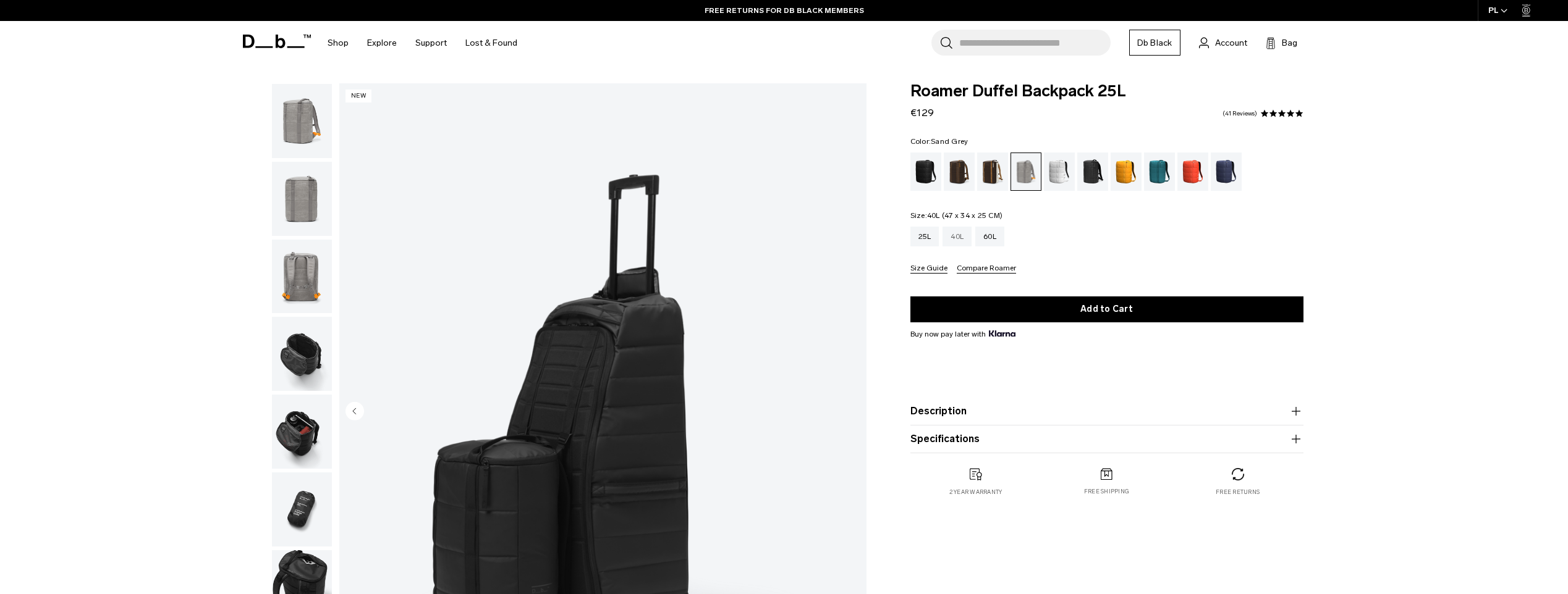
click at [958, 243] on div "40L" at bounding box center [957, 236] width 29 height 20
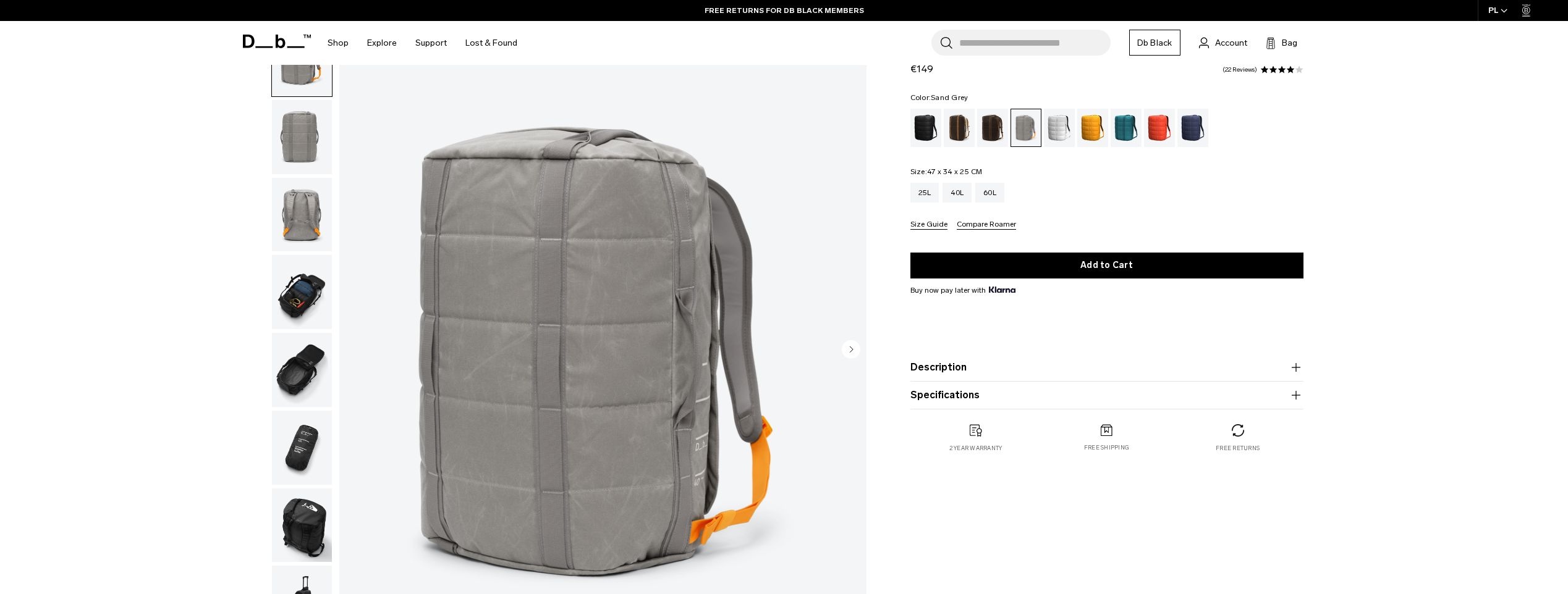
click at [850, 348] on icon "Next slide" at bounding box center [851, 349] width 3 height 5
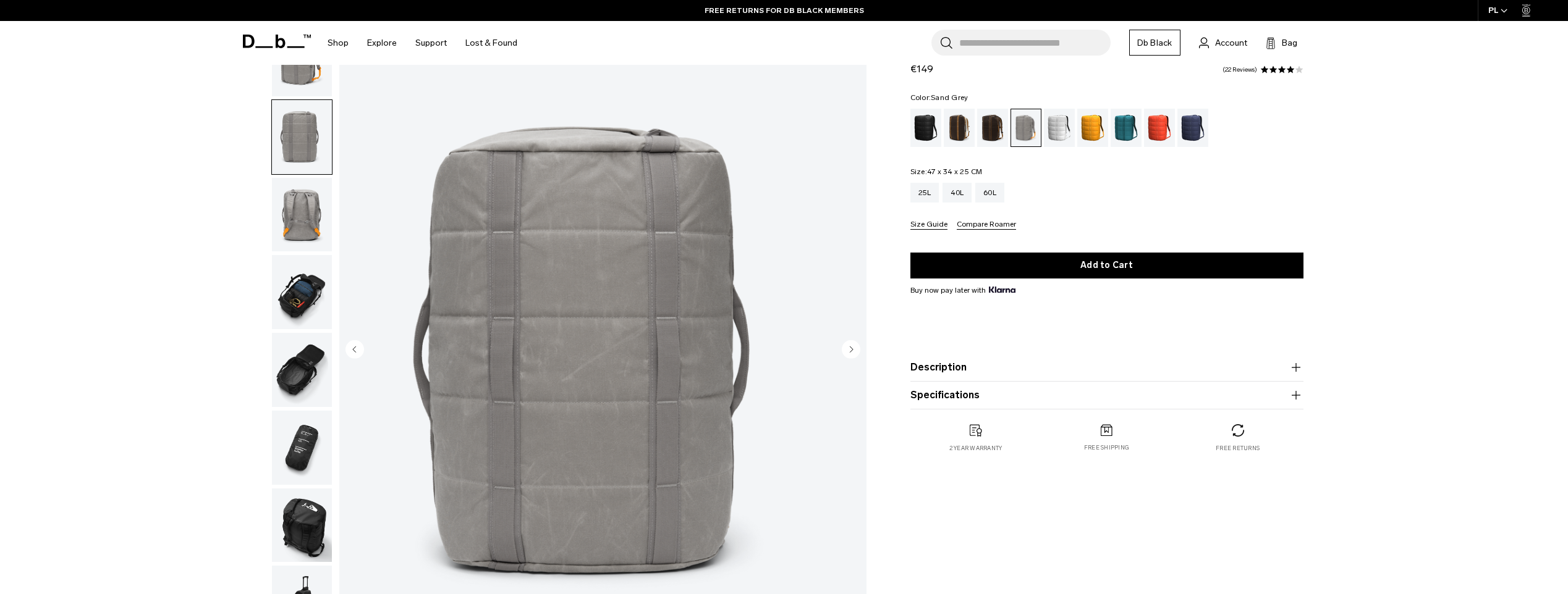
click at [850, 348] on icon "Next slide" at bounding box center [851, 349] width 3 height 5
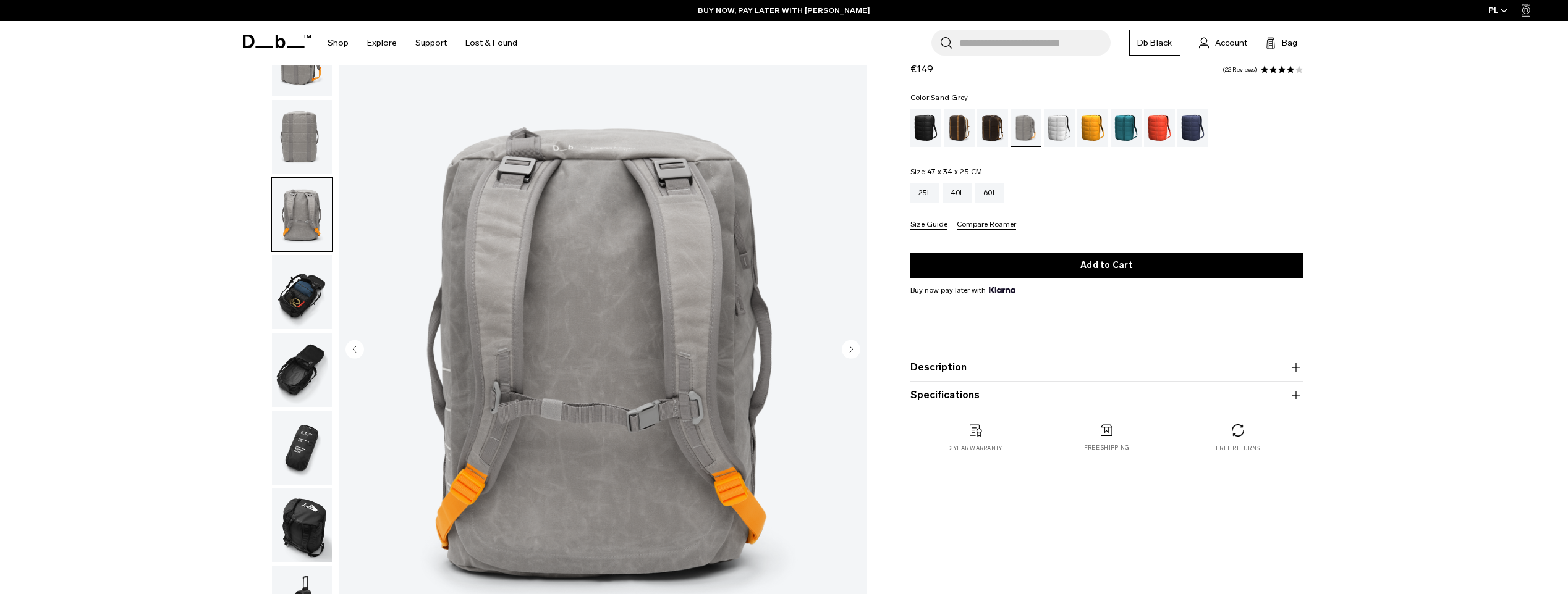
click at [850, 348] on icon "Next slide" at bounding box center [851, 349] width 3 height 5
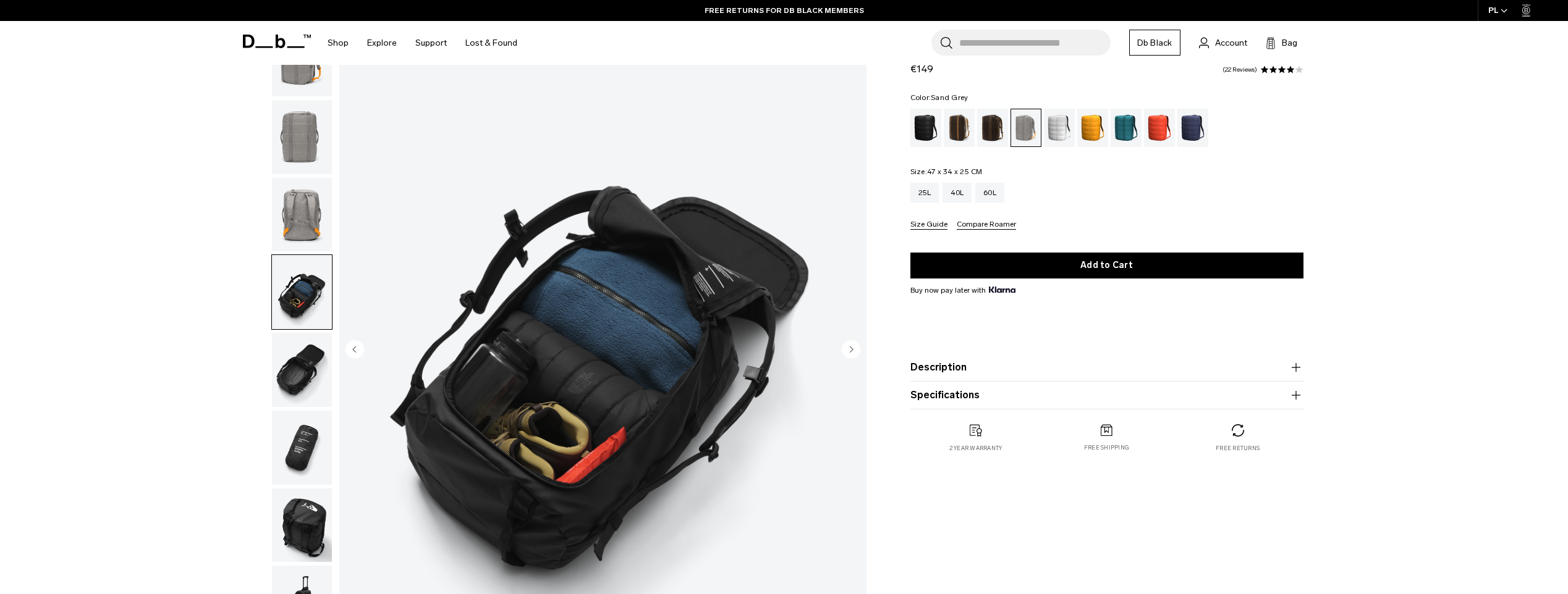
click at [850, 348] on icon "Next slide" at bounding box center [851, 349] width 3 height 5
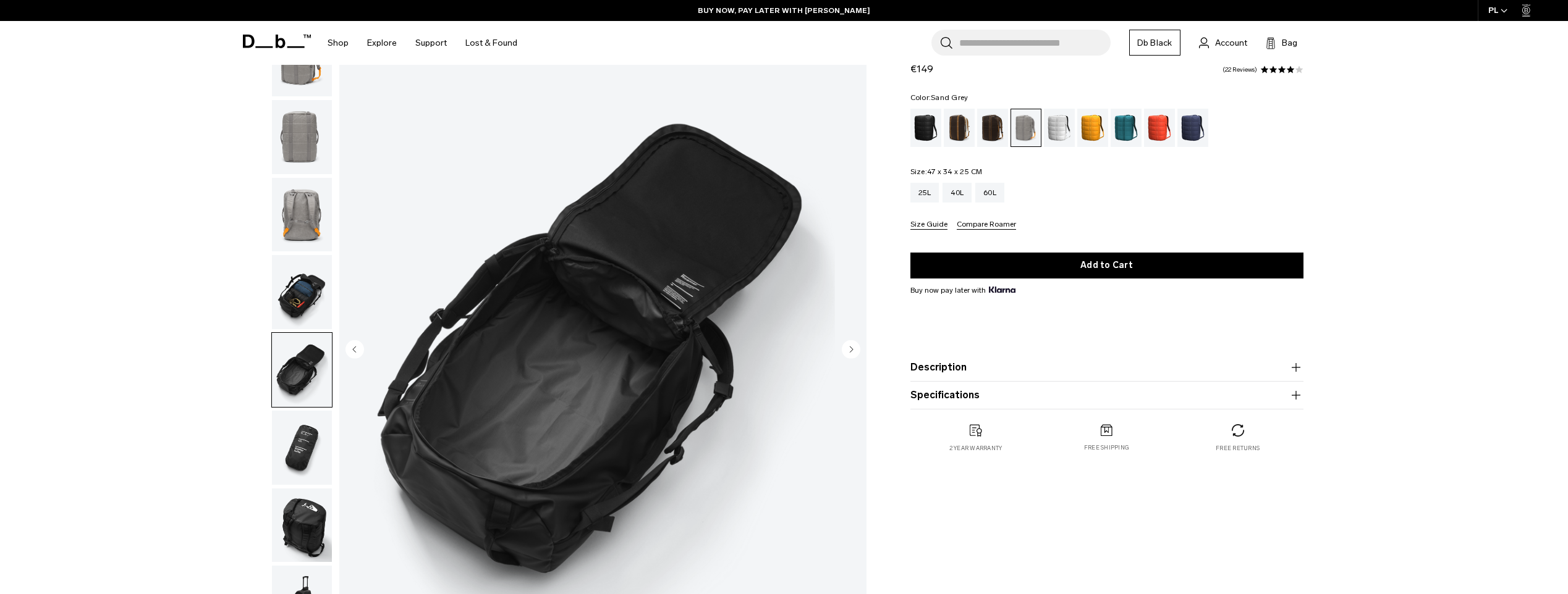
click at [850, 348] on icon "Next slide" at bounding box center [851, 349] width 3 height 5
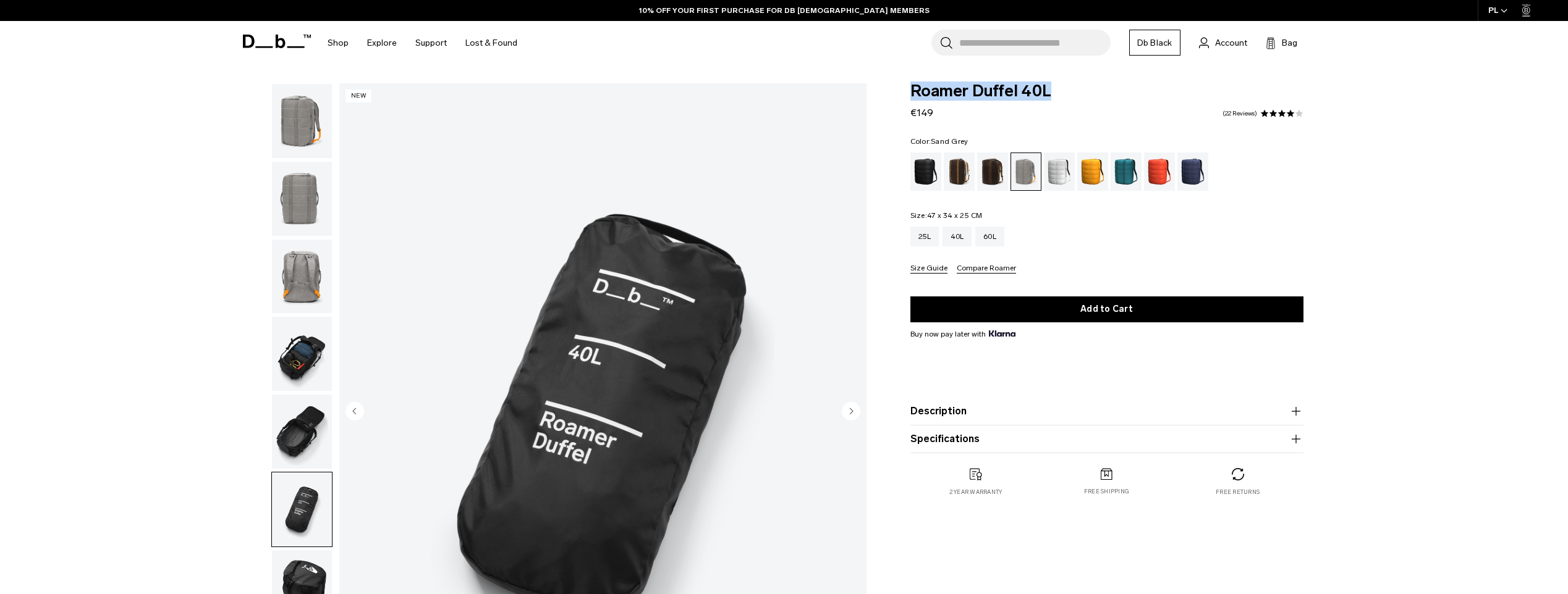
drag, startPoint x: 1062, startPoint y: 92, endPoint x: 892, endPoint y: 87, distance: 170.1
click at [892, 87] on div "Roamer Duffel 40L €149 4.2 star rating 22 Reviews Color: Sand Grey Out of stock…" at bounding box center [1106, 303] width 467 height 438
copy span "Roamer Duffel 40L"
click at [125, 490] on div "**********" at bounding box center [784, 416] width 1568 height 664
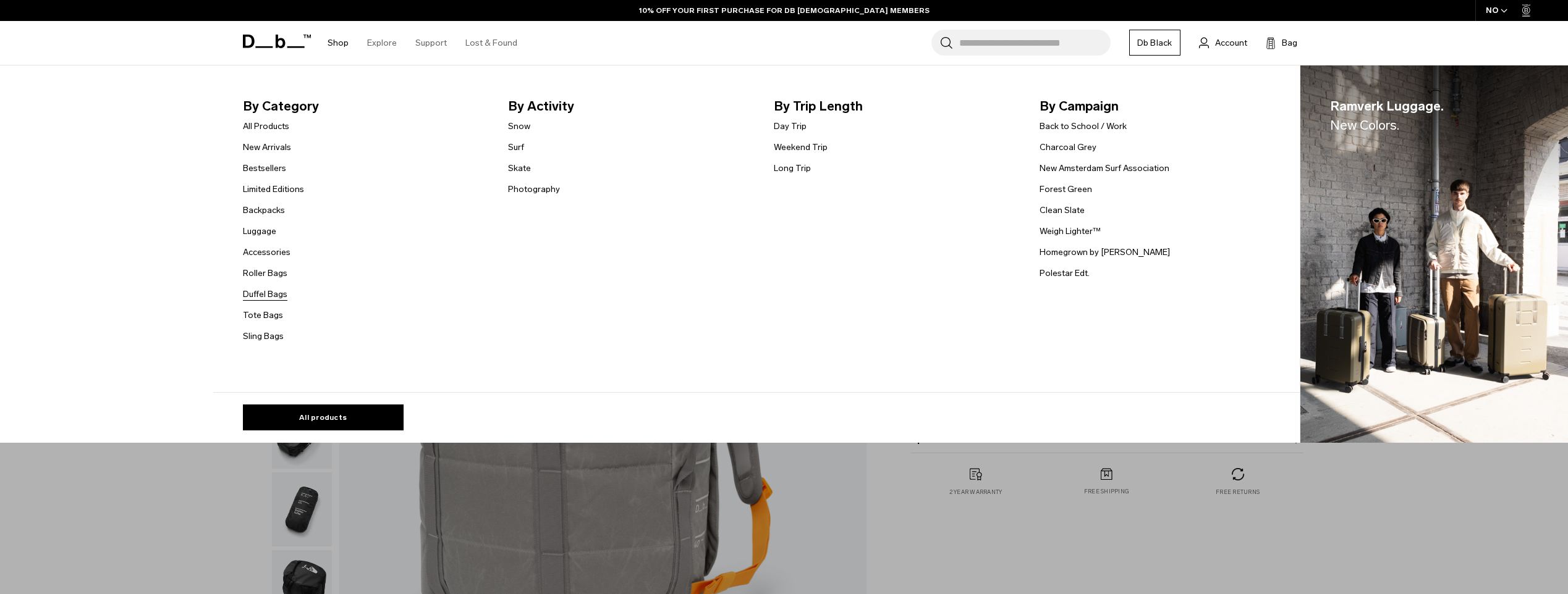
click at [274, 294] on link "Duffel Bags" at bounding box center [265, 294] width 44 height 13
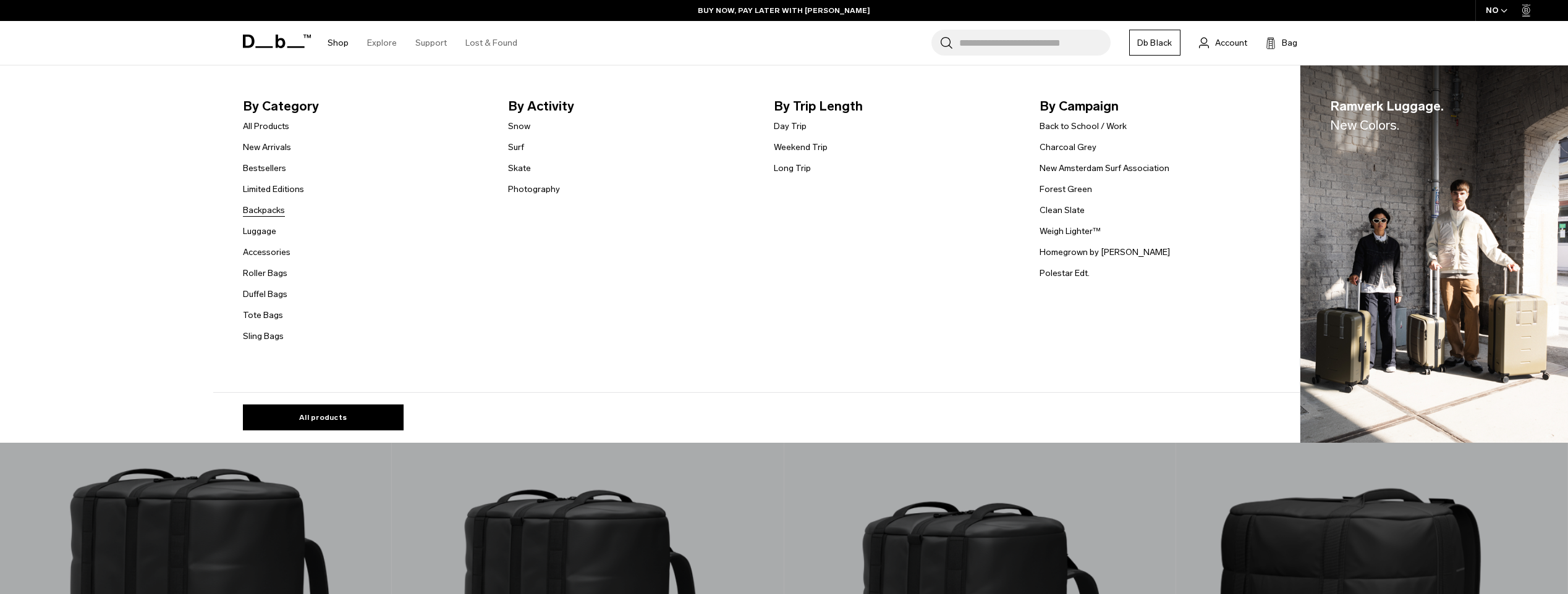
click at [282, 213] on link "Backpacks" at bounding box center [263, 210] width 42 height 13
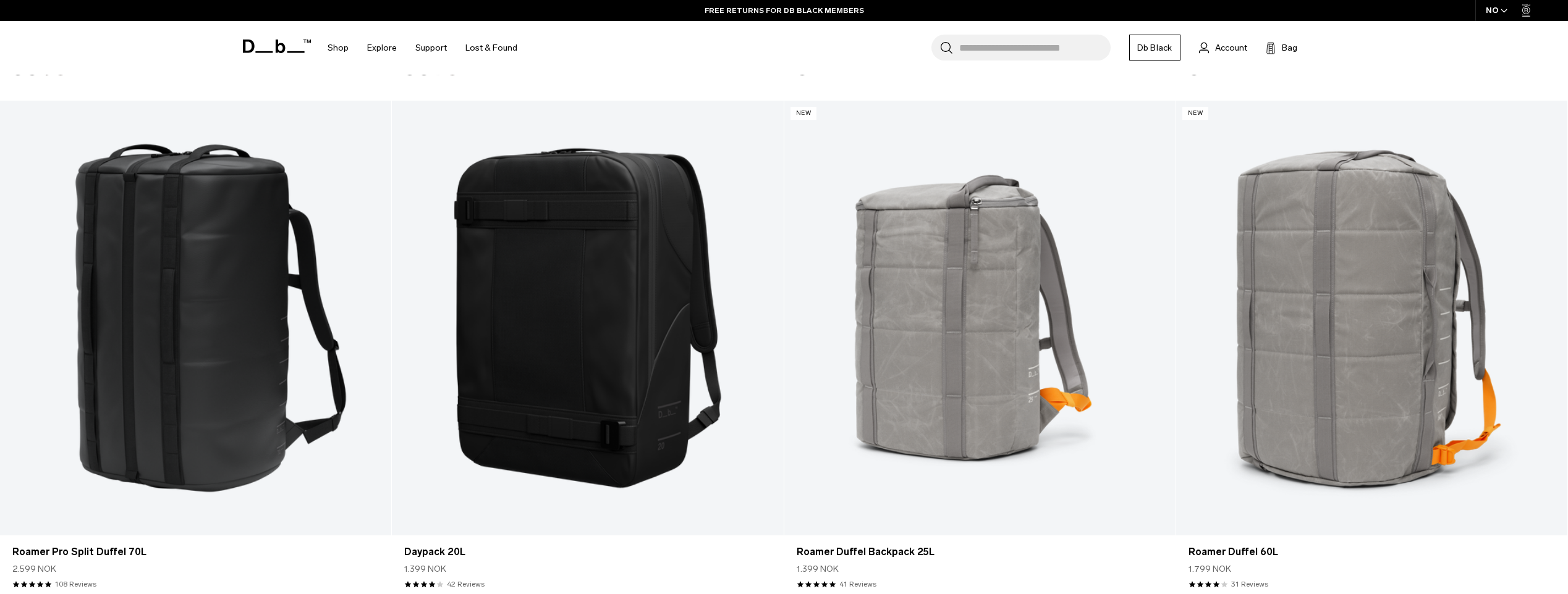
scroll to position [2533, 0]
